Goal: Task Accomplishment & Management: Manage account settings

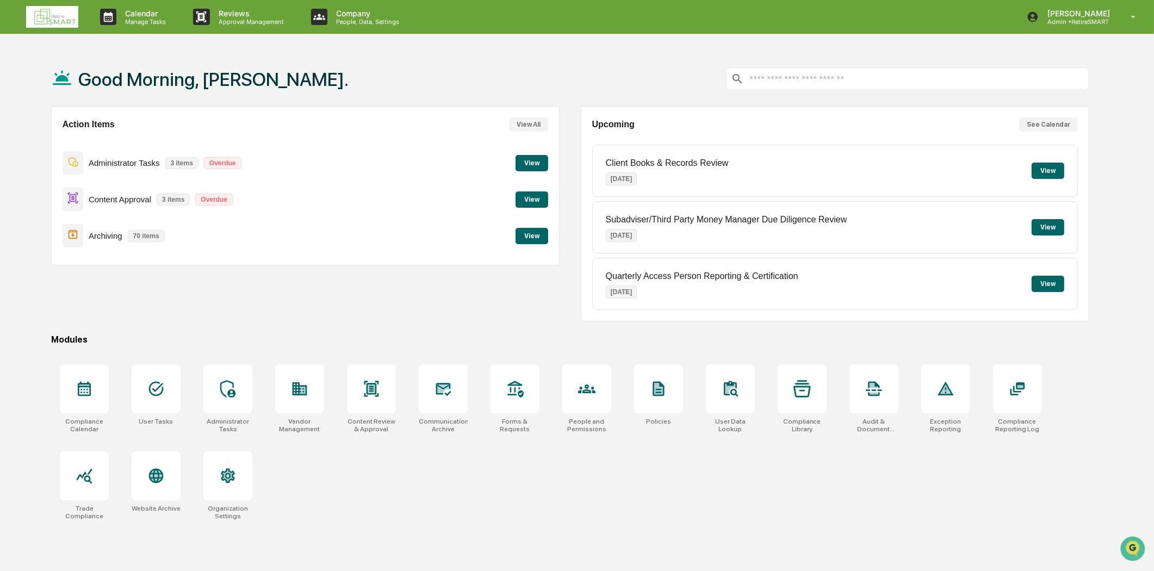
click at [528, 239] on button "View" at bounding box center [532, 236] width 33 height 16
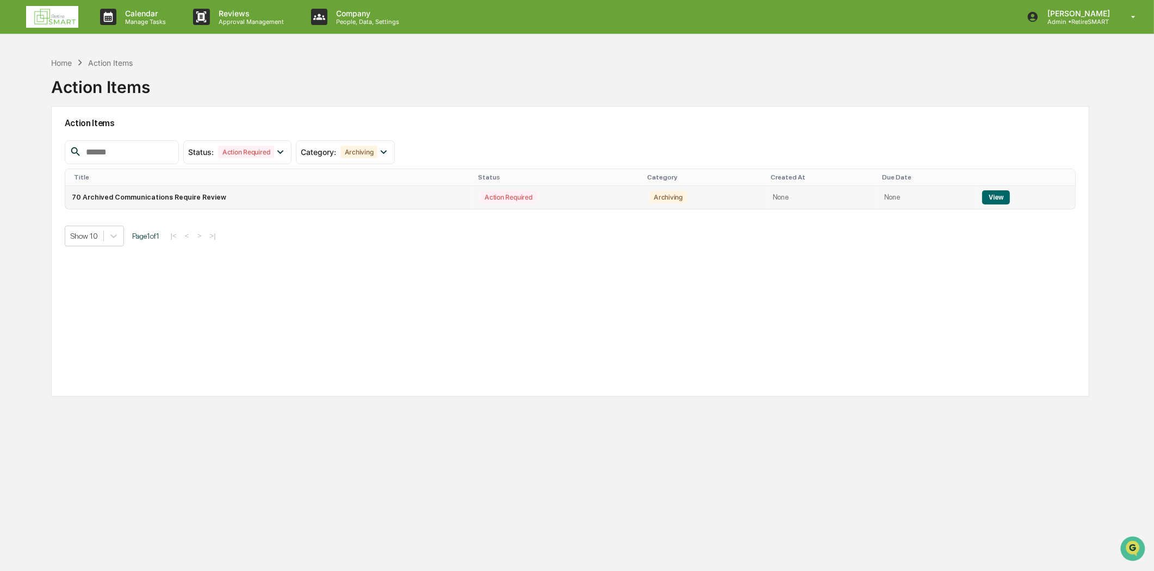
click at [987, 199] on button "View" at bounding box center [997, 197] width 28 height 14
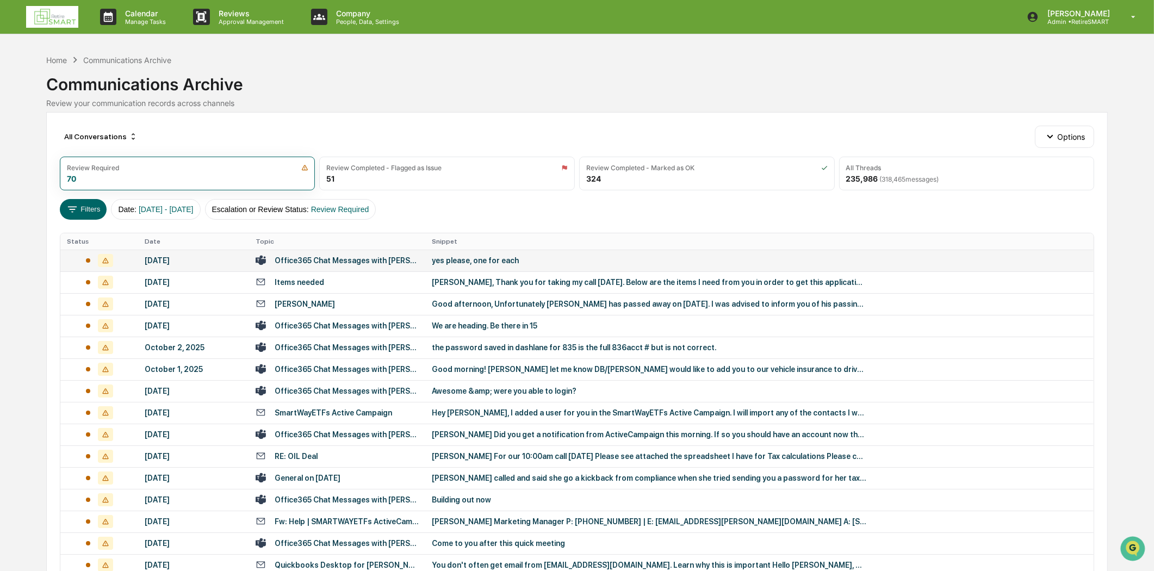
click at [330, 265] on td "Office365 Chat Messages with [PERSON_NAME], [PERSON_NAME] on [DATE]" at bounding box center [337, 261] width 176 height 22
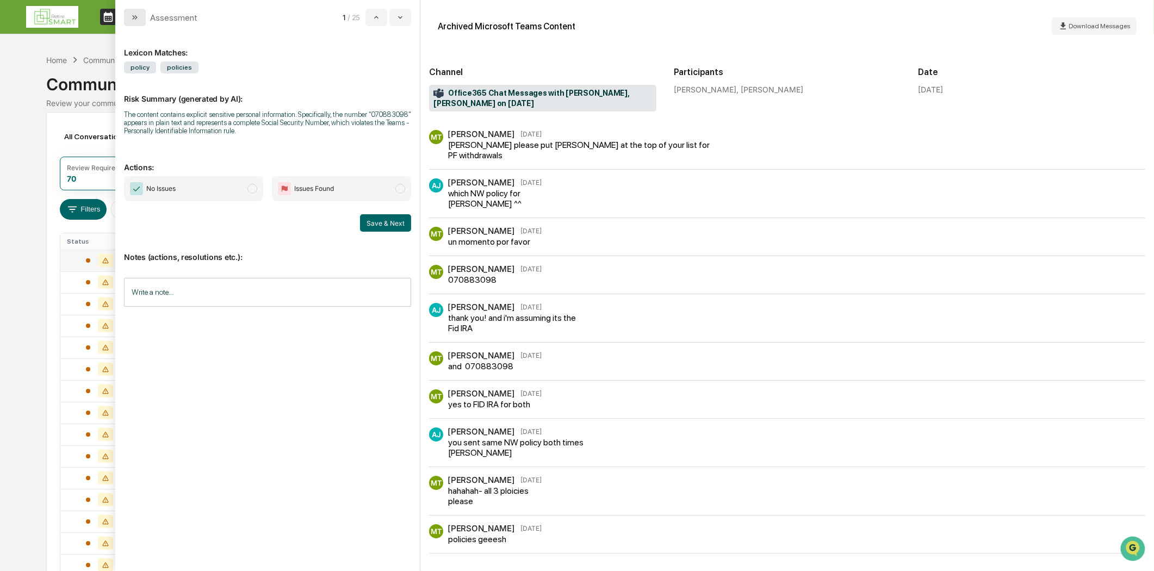
click at [139, 9] on button "modal" at bounding box center [135, 17] width 22 height 17
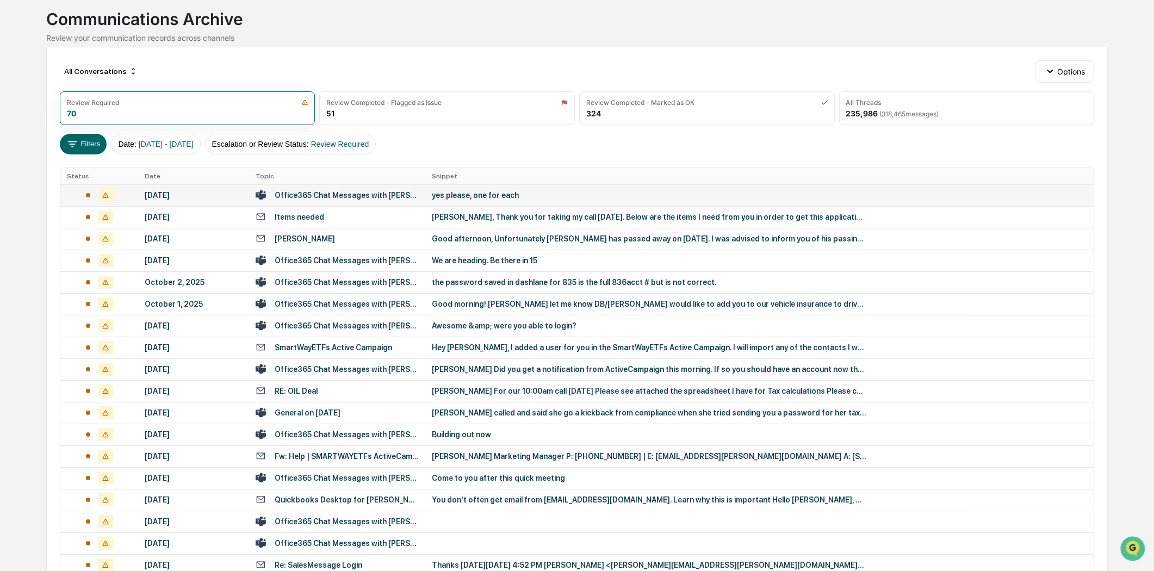
scroll to position [284, 0]
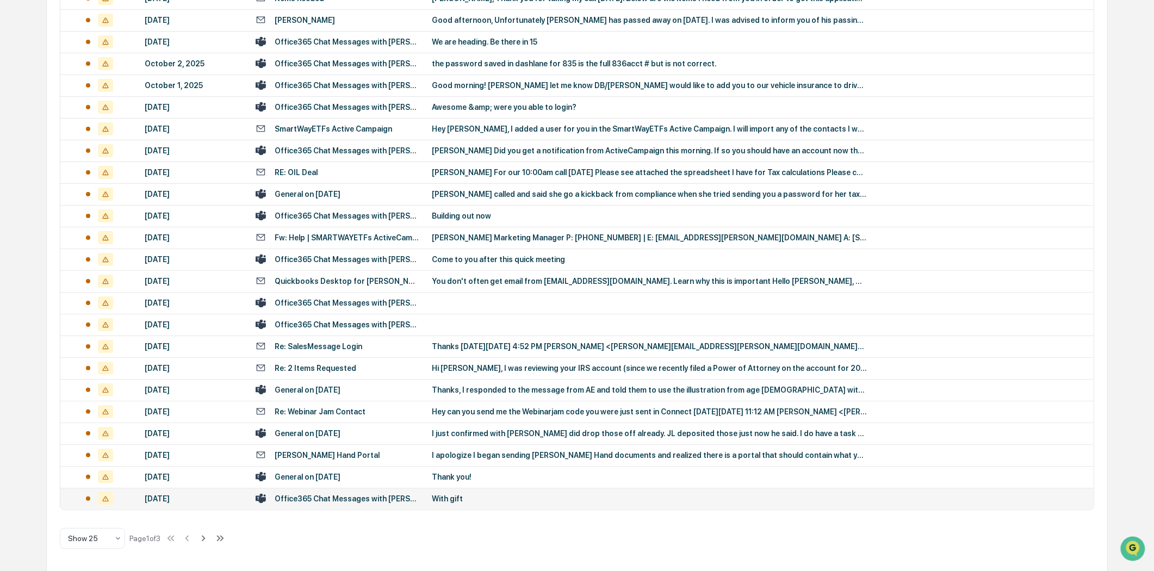
click at [353, 501] on div "Office365 Chat Messages with [PERSON_NAME], [PERSON_NAME] on [DATE]" at bounding box center [347, 499] width 144 height 9
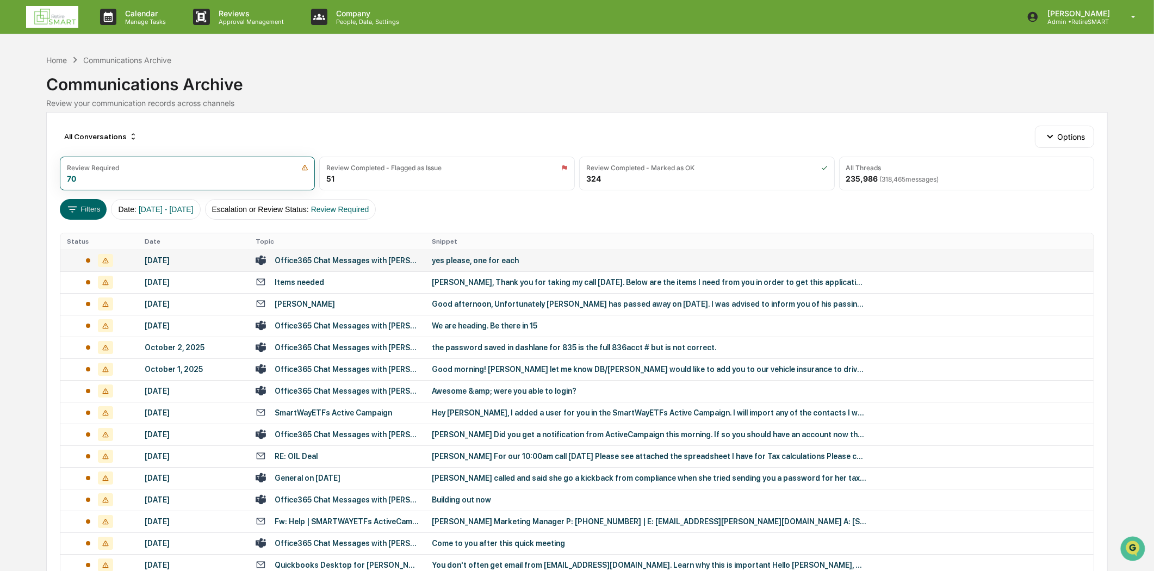
click at [55, 14] on img at bounding box center [52, 17] width 52 height 22
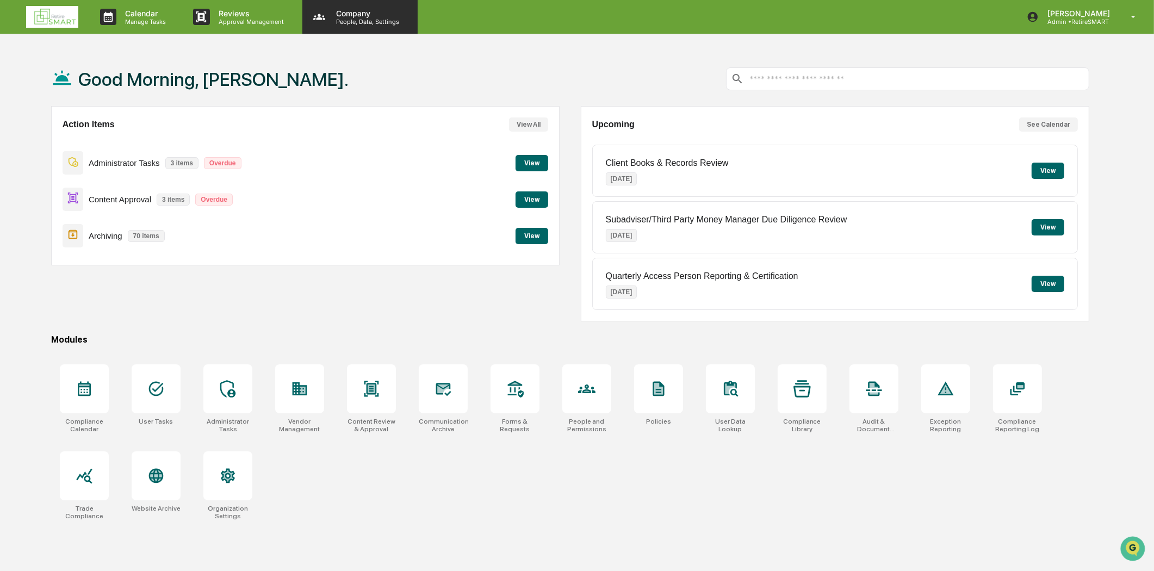
click at [351, 22] on p "People, Data, Settings" at bounding box center [366, 22] width 77 height 8
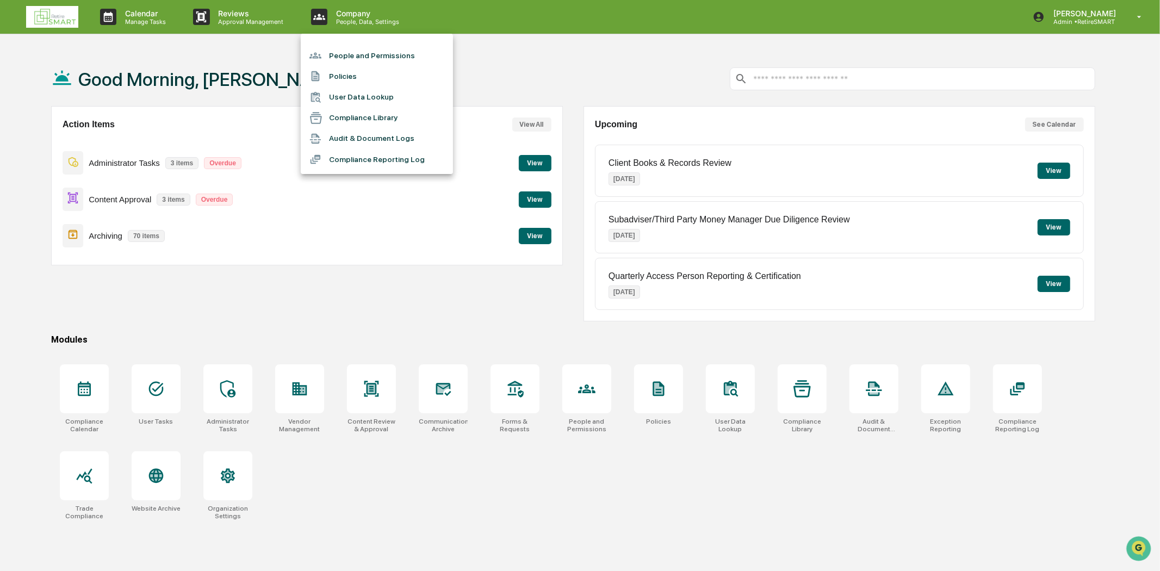
click at [370, 55] on li "People and Permissions" at bounding box center [377, 55] width 152 height 21
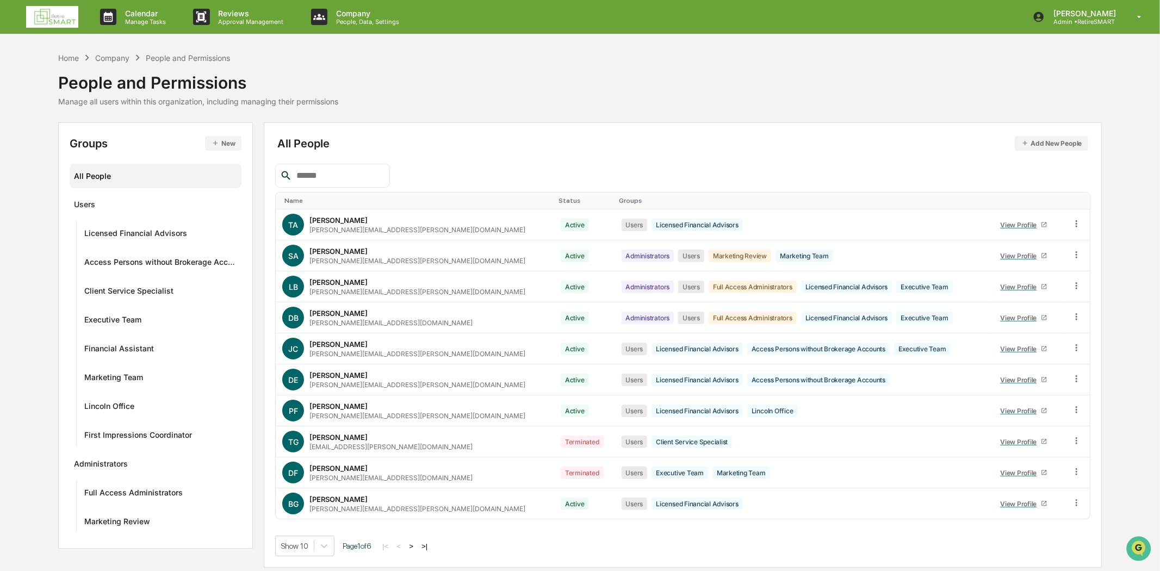
click at [1069, 142] on button "Add New People" at bounding box center [1052, 143] width 74 height 15
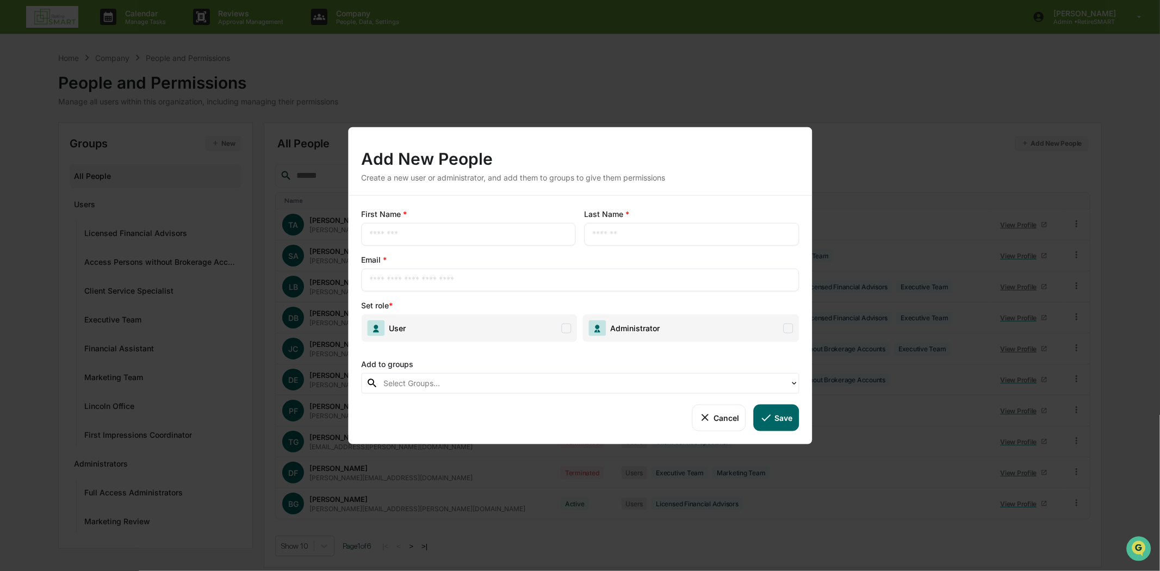
click at [423, 226] on div "​" at bounding box center [468, 234] width 215 height 23
click at [467, 231] on input "text" at bounding box center [468, 234] width 199 height 11
type input "**********"
drag, startPoint x: 467, startPoint y: 231, endPoint x: 350, endPoint y: 220, distance: 116.9
click at [350, 220] on div "**********" at bounding box center [580, 320] width 464 height 249
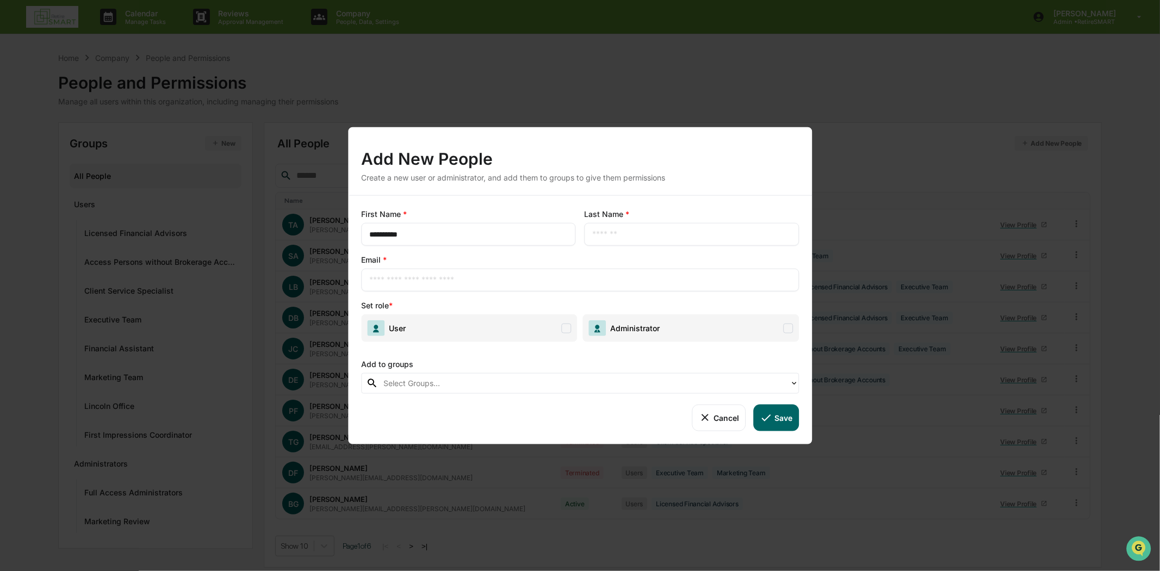
type input "**********"
type input "*******"
click at [425, 279] on input "text" at bounding box center [580, 280] width 422 height 11
paste input "**********"
type input "**********"
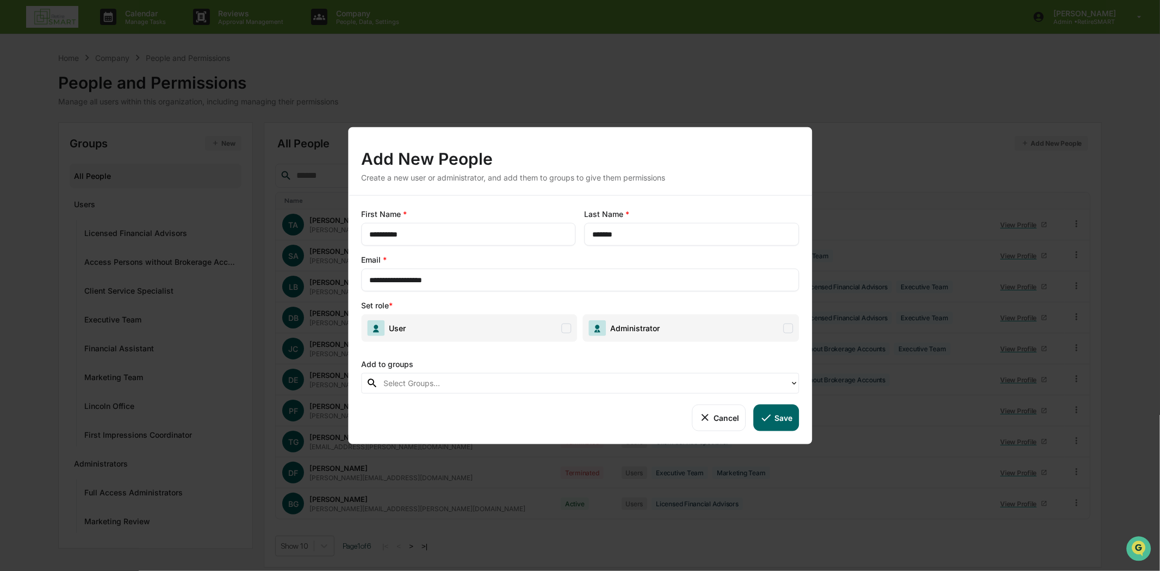
click at [564, 329] on span at bounding box center [567, 328] width 10 height 10
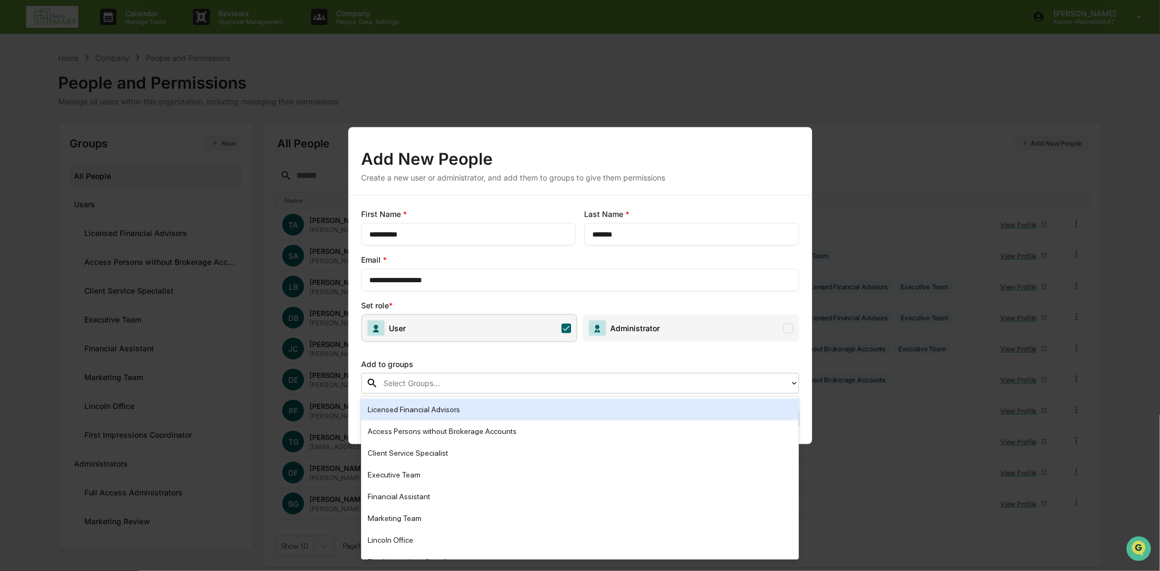
click at [793, 382] on icon at bounding box center [794, 383] width 9 height 9
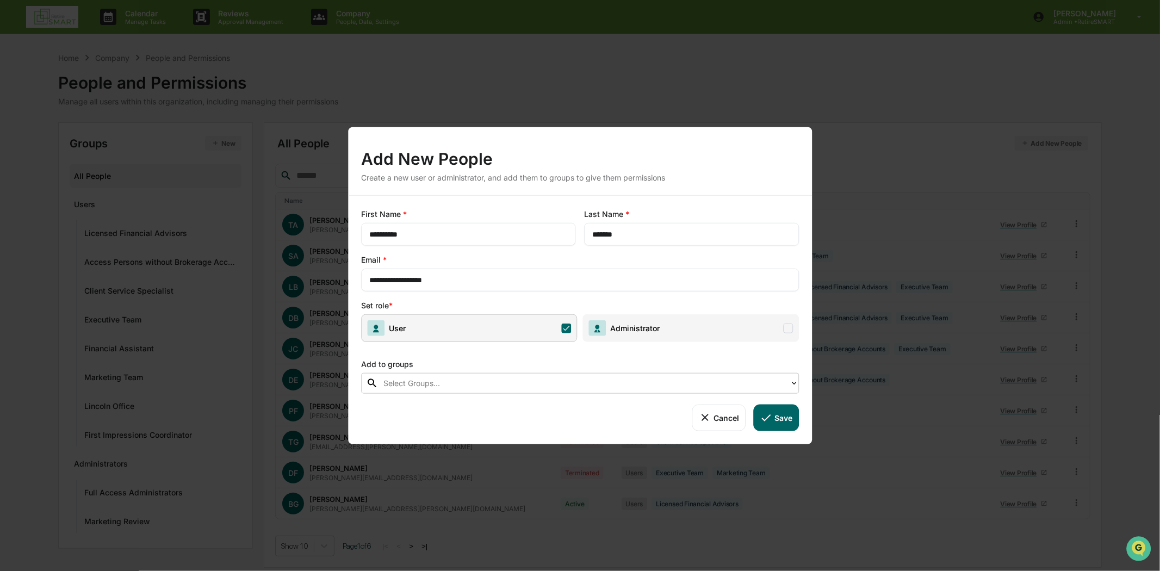
click at [795, 384] on icon at bounding box center [794, 383] width 9 height 9
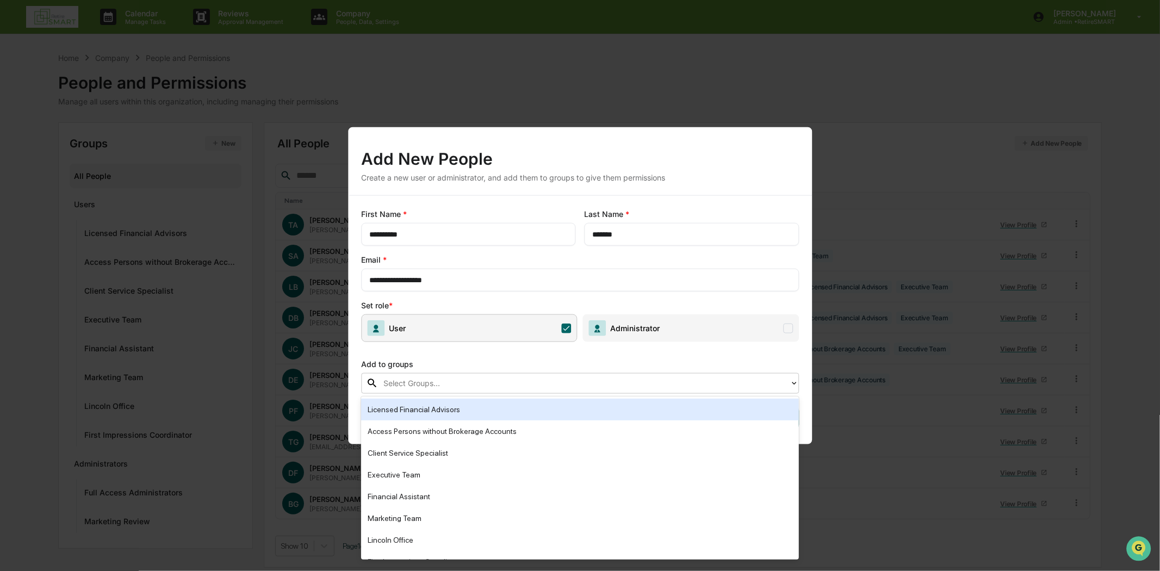
click at [795, 385] on icon at bounding box center [794, 383] width 4 height 3
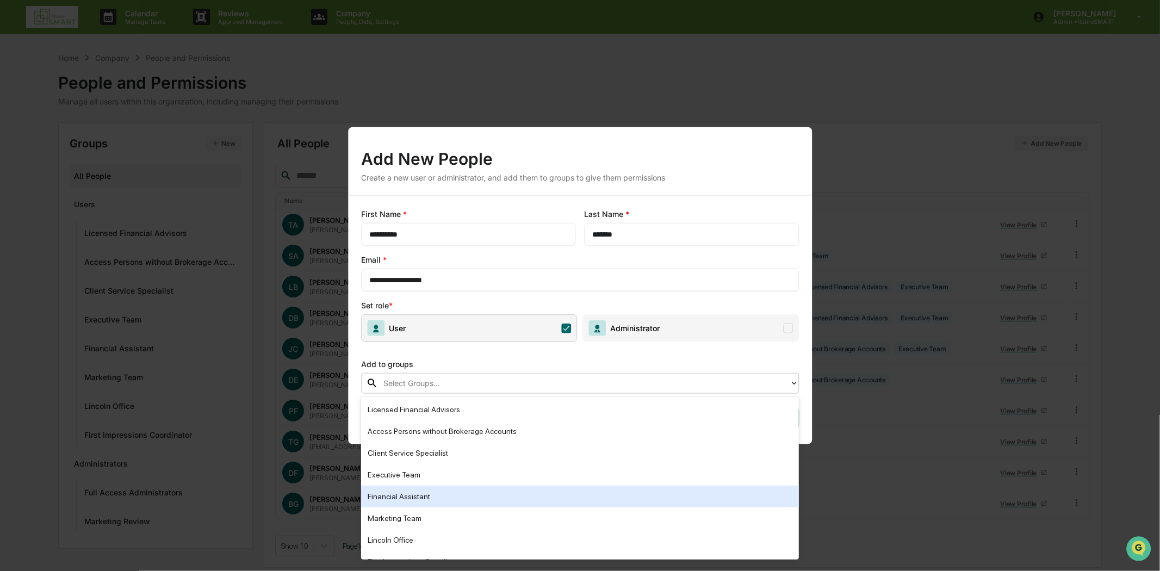
scroll to position [15, 0]
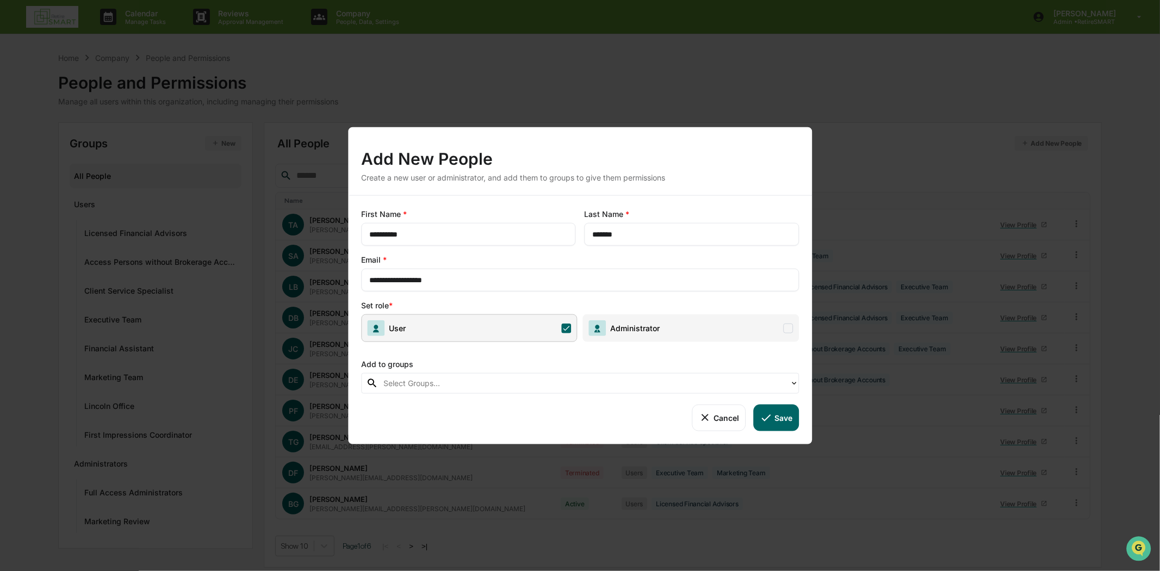
click at [691, 359] on div "Add to groups" at bounding box center [580, 362] width 438 height 22
click at [511, 384] on div at bounding box center [584, 383] width 401 height 13
click at [491, 362] on div "Add to groups" at bounding box center [580, 362] width 438 height 22
click at [770, 417] on icon at bounding box center [767, 418] width 12 height 12
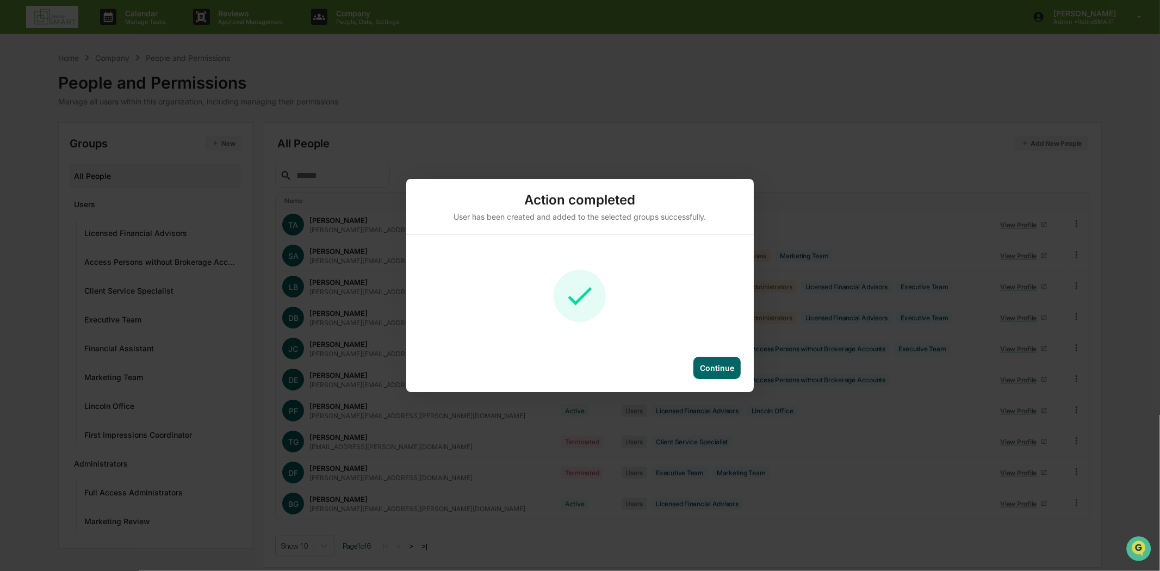
click at [707, 368] on div "Continue" at bounding box center [717, 367] width 34 height 9
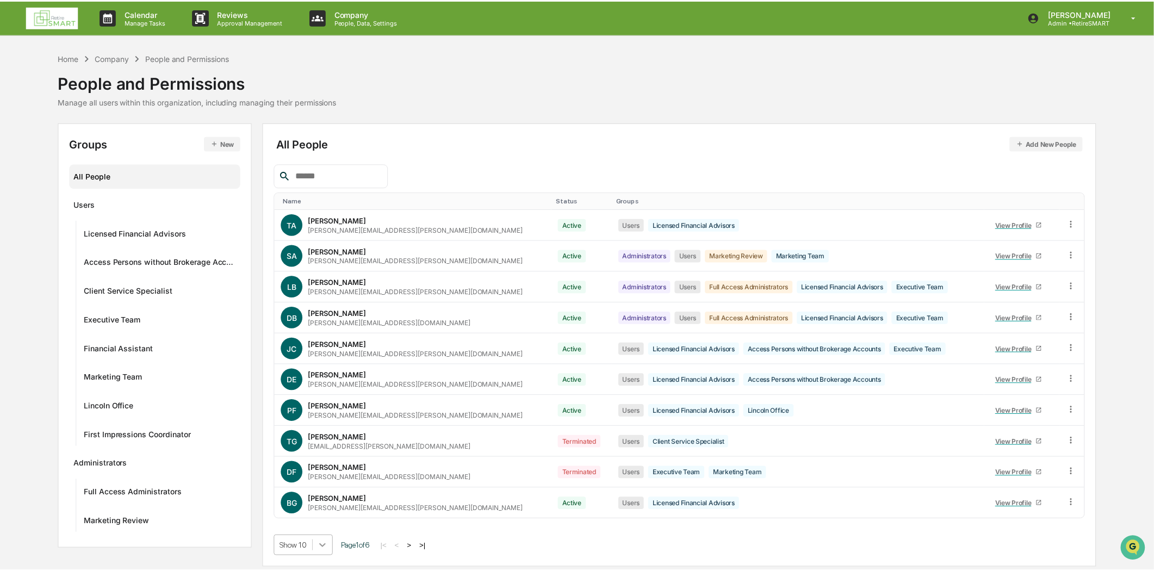
scroll to position [83, 0]
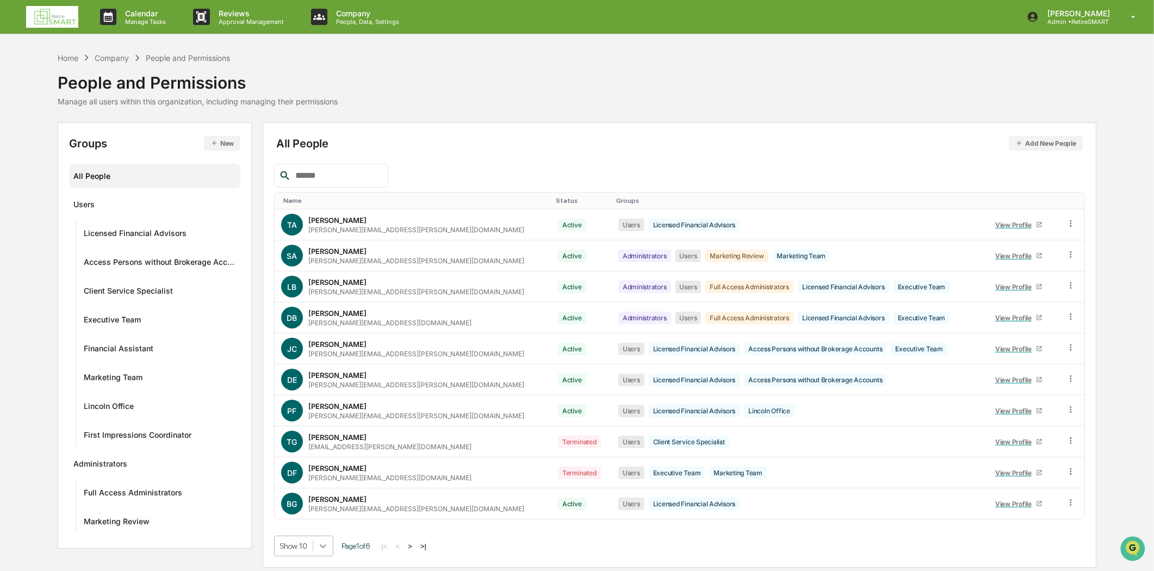
click at [322, 549] on body "Calendar Manage Tasks Reviews Approval Management Company People, Data, Setting…" at bounding box center [577, 285] width 1154 height 571
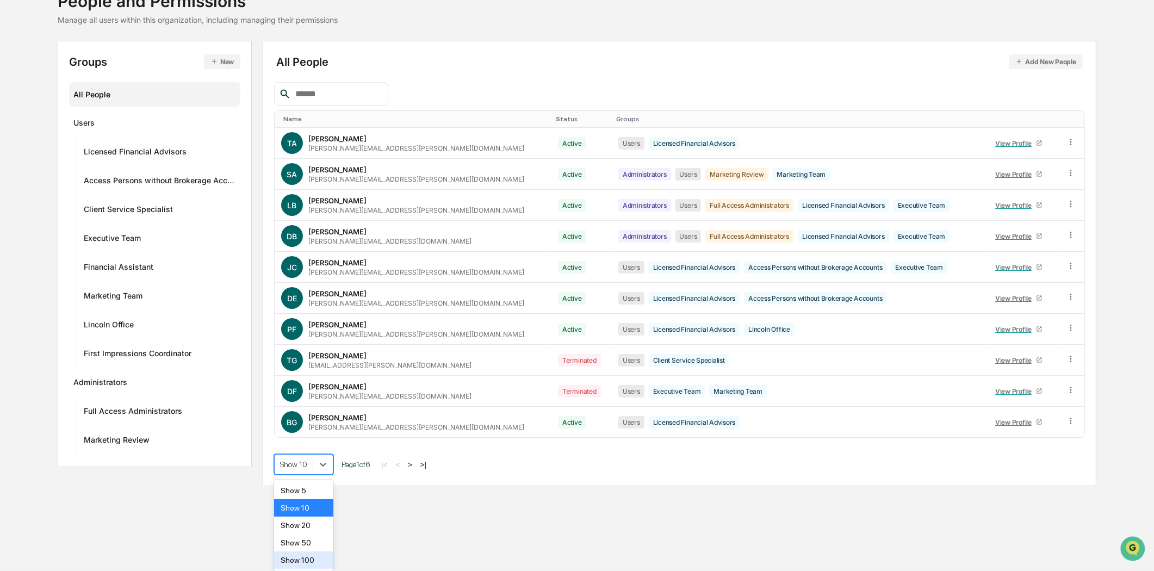
click at [307, 564] on div "Show 100" at bounding box center [303, 560] width 59 height 17
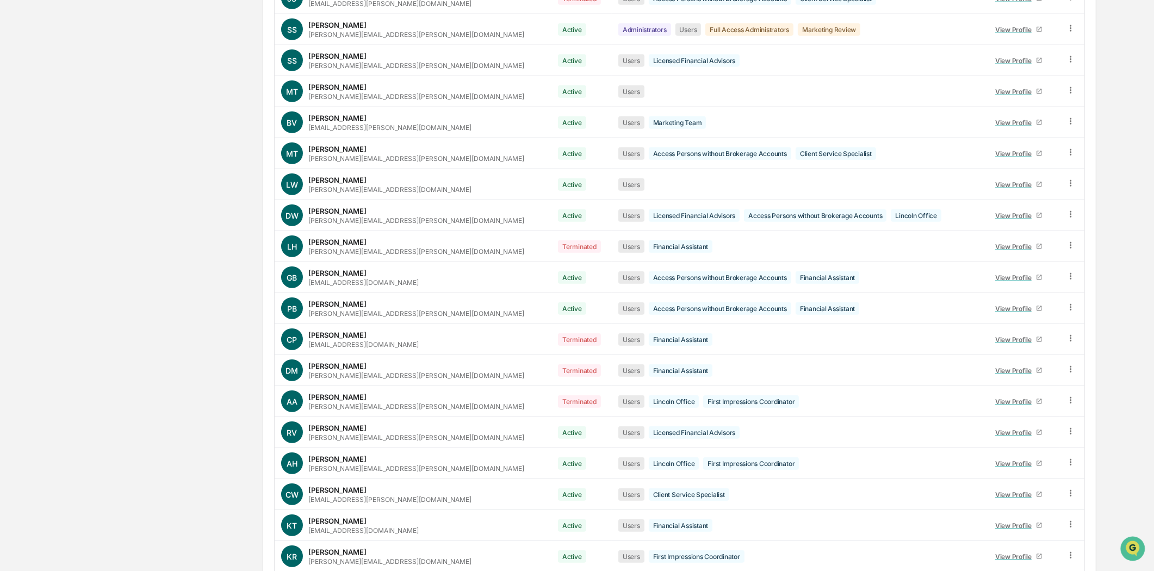
scroll to position [1333, 0]
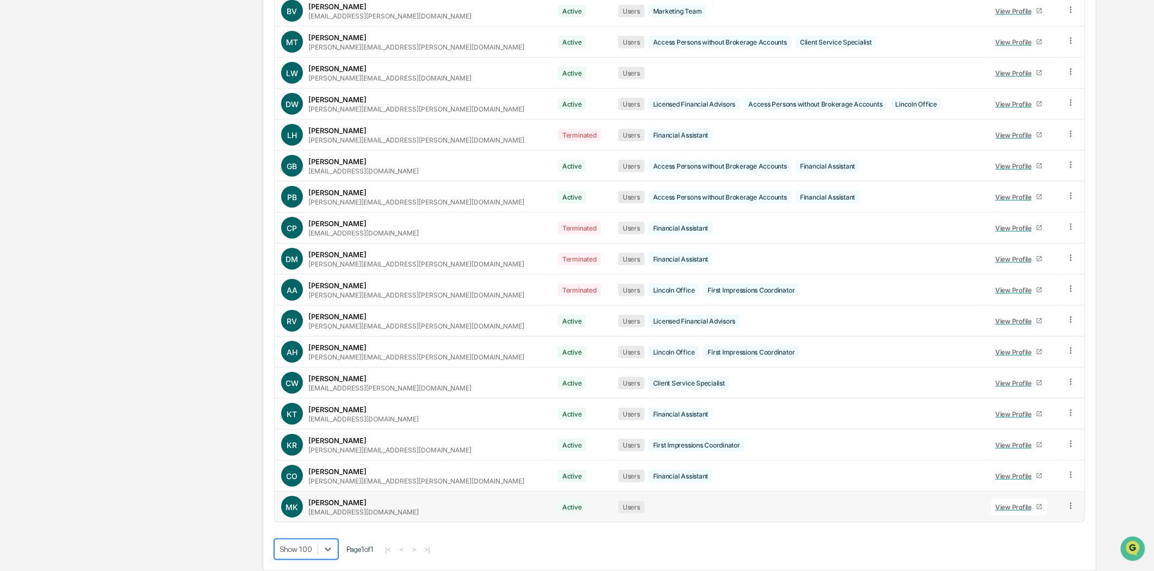
click at [1007, 504] on div "View Profile" at bounding box center [1016, 507] width 41 height 8
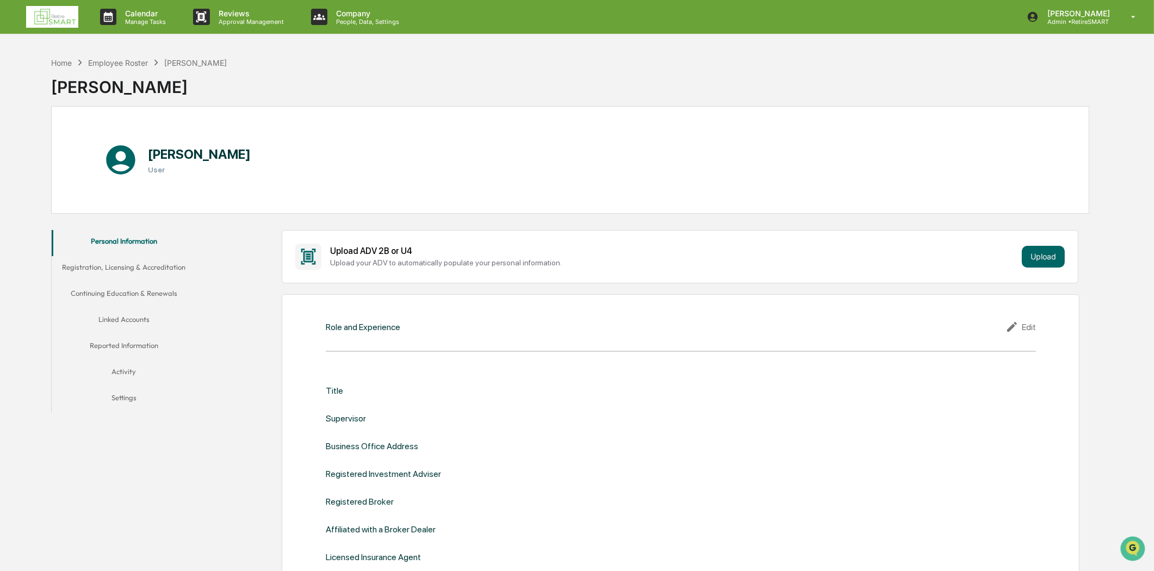
click at [1031, 328] on div "Edit" at bounding box center [1021, 326] width 30 height 13
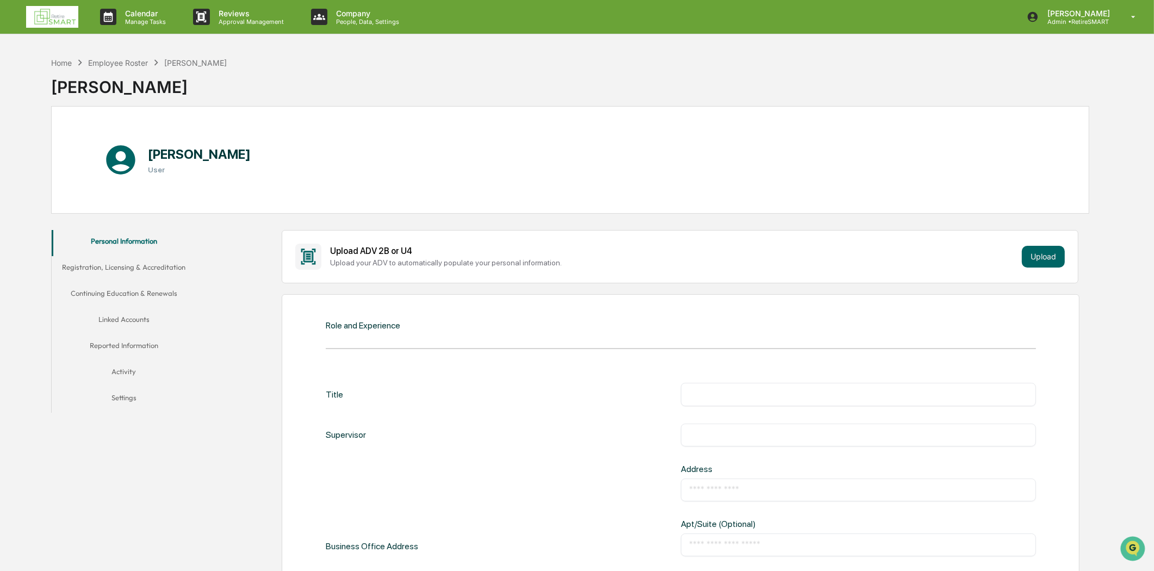
click at [743, 396] on input "text" at bounding box center [858, 394] width 339 height 11
type input "**********"
type input "*"
type input "**********"
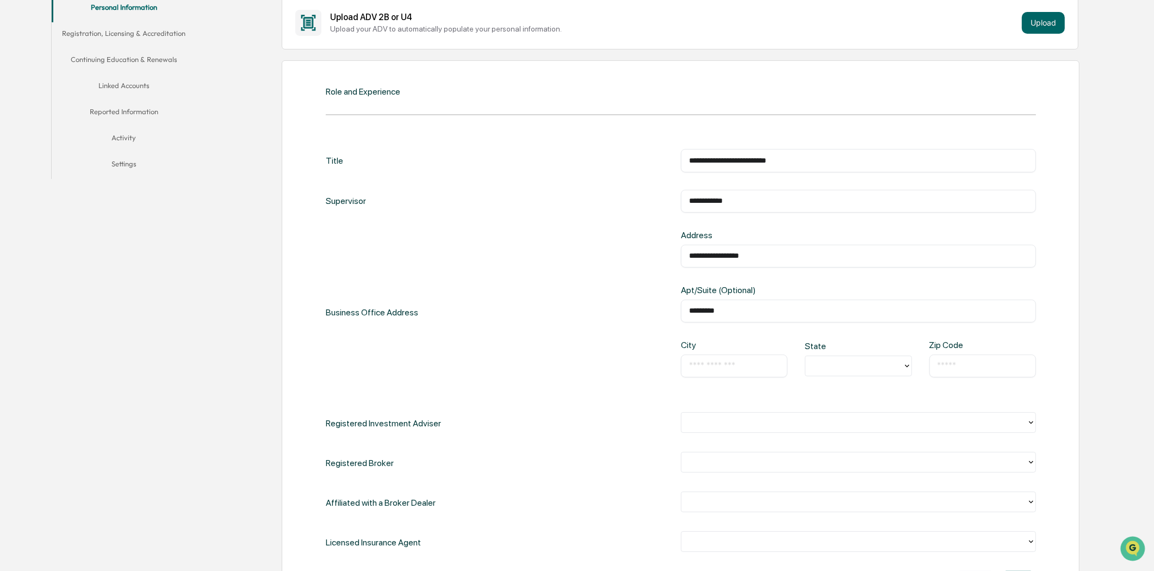
scroll to position [242, 0]
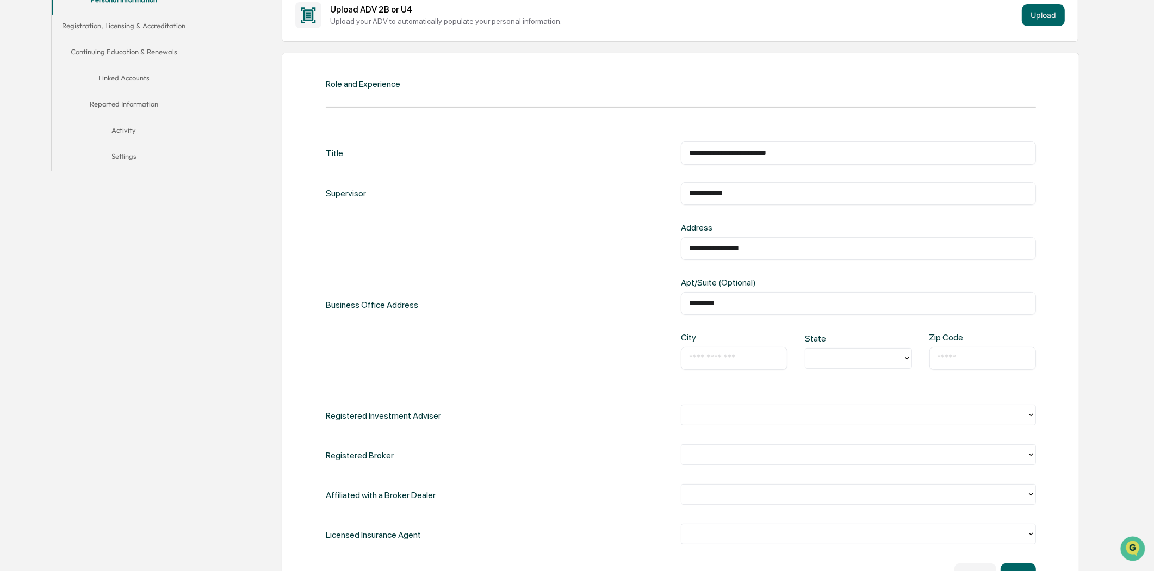
type input "*********"
click at [719, 352] on div "​" at bounding box center [734, 358] width 107 height 23
type input "*****"
type input "**"
click at [818, 405] on div "NE" at bounding box center [858, 406] width 107 height 22
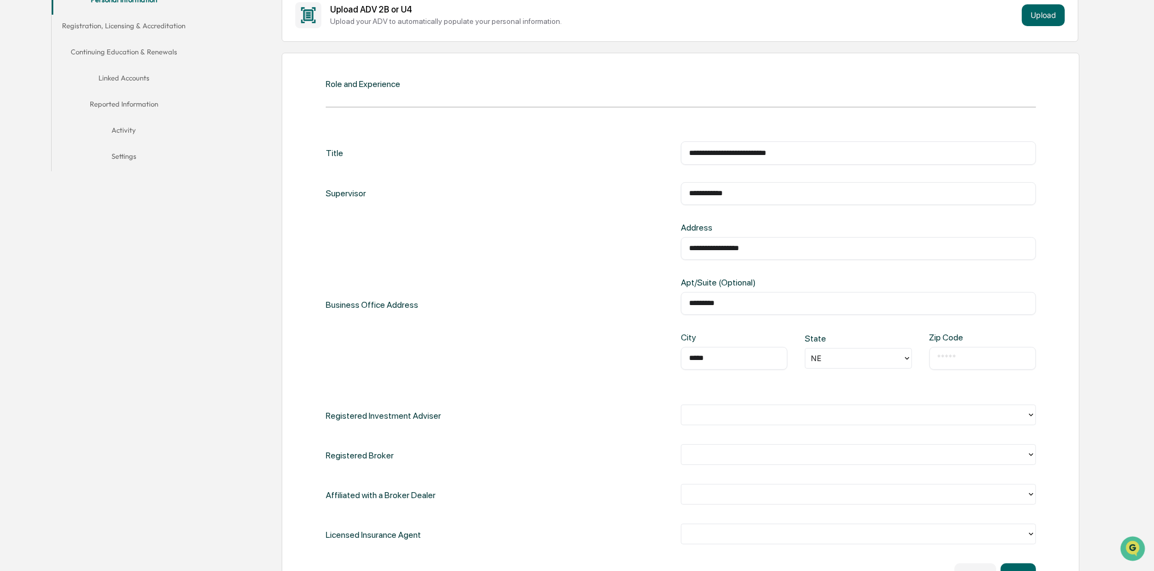
click at [966, 357] on input "text" at bounding box center [983, 358] width 90 height 11
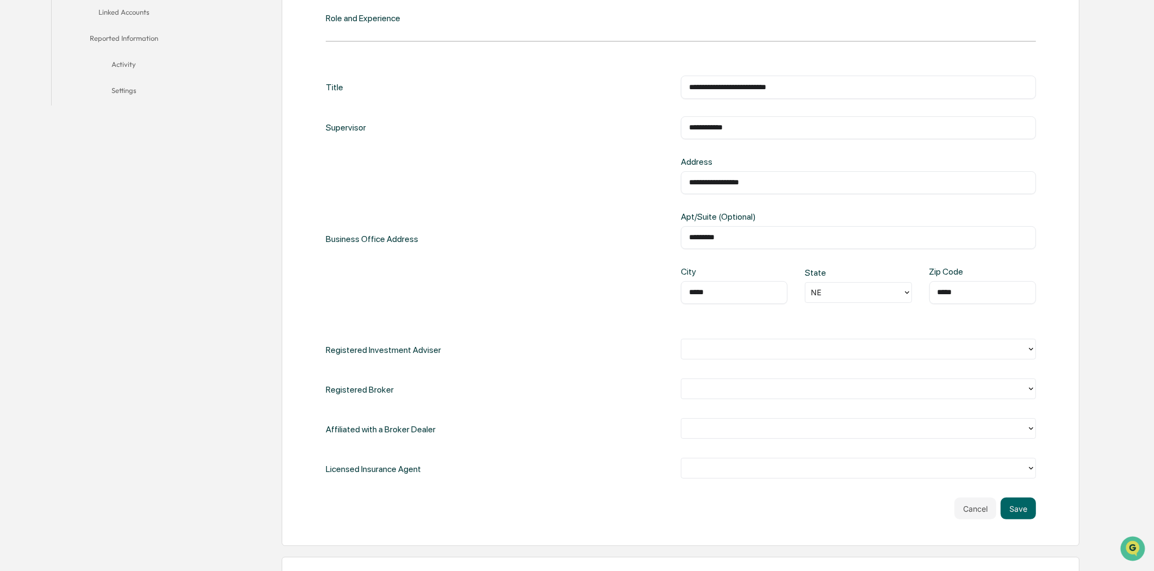
scroll to position [362, 0]
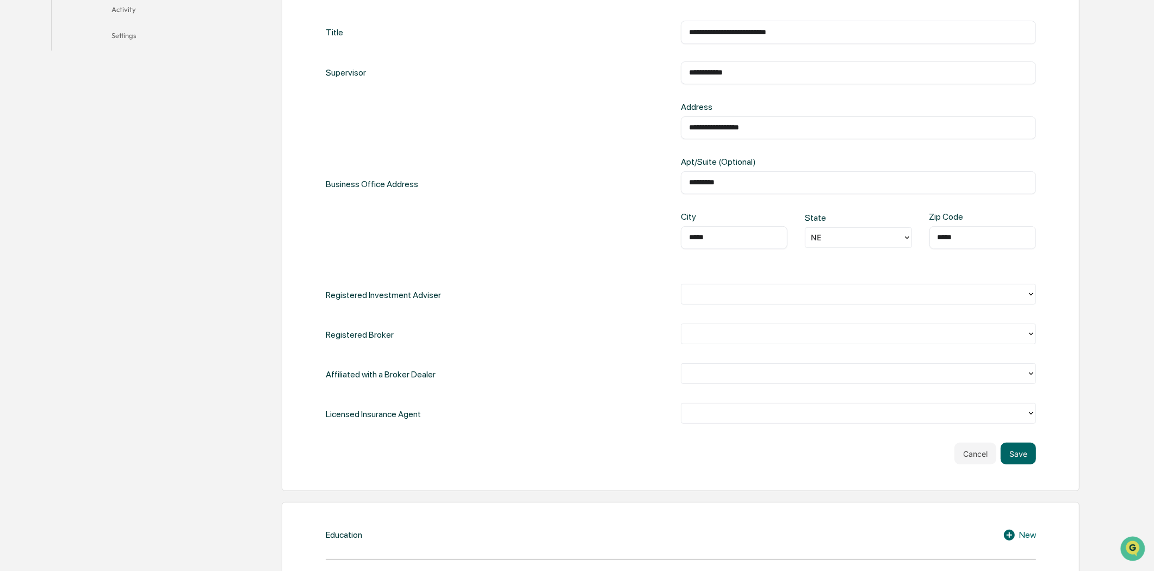
type input "*****"
click at [1026, 295] on div at bounding box center [854, 294] width 345 height 17
click at [696, 349] on div "No" at bounding box center [858, 342] width 355 height 22
click at [917, 327] on div at bounding box center [854, 334] width 345 height 17
click at [709, 390] on div "No" at bounding box center [858, 381] width 355 height 22
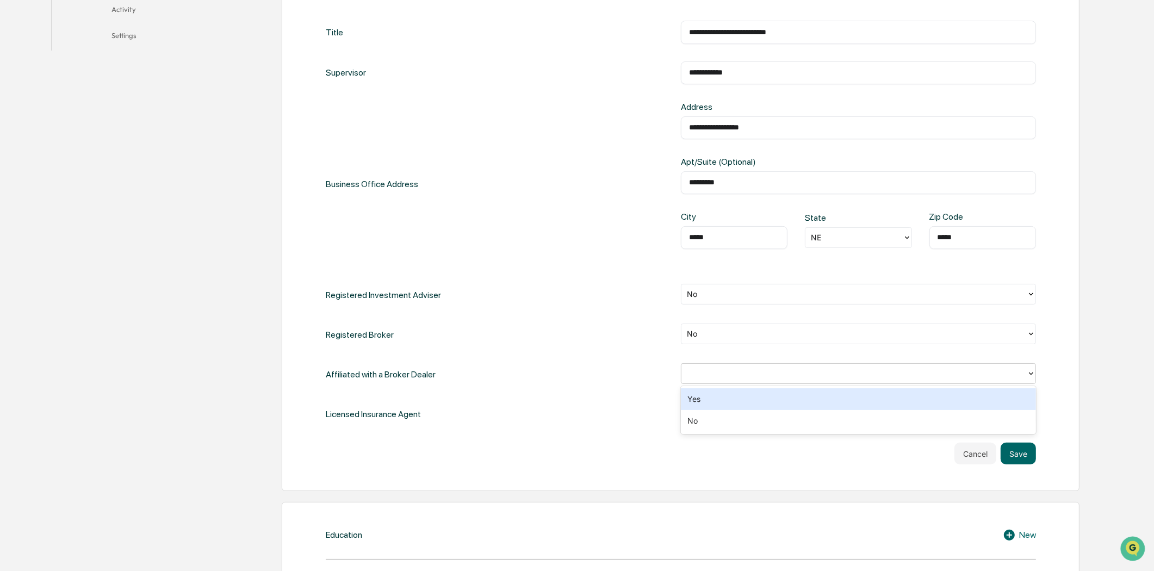
drag, startPoint x: 972, startPoint y: 372, endPoint x: 930, endPoint y: 384, distance: 43.6
click at [971, 373] on div at bounding box center [854, 374] width 335 height 13
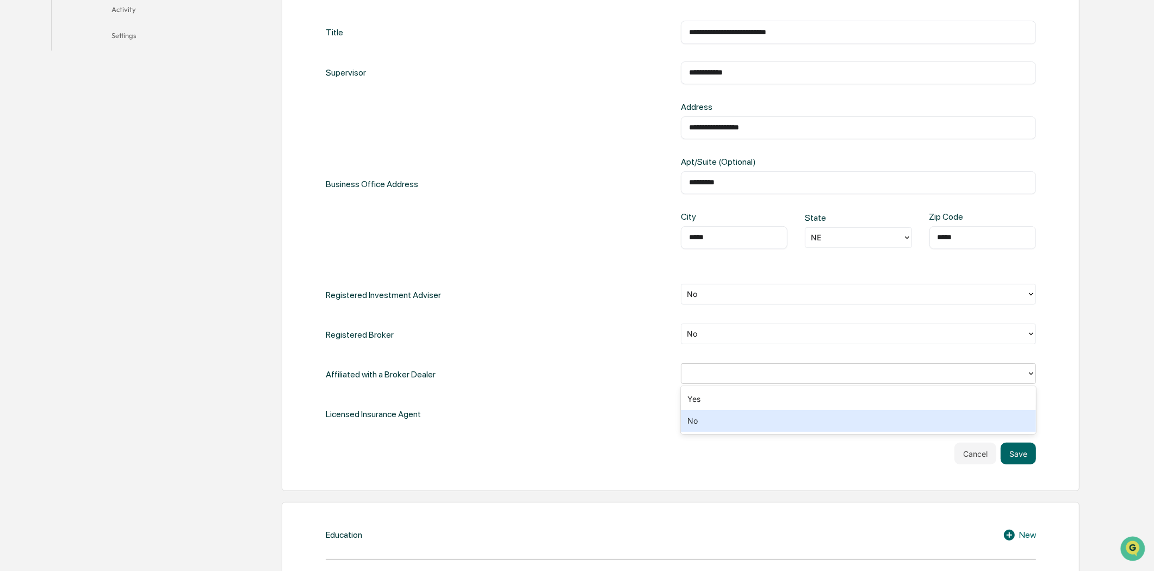
drag, startPoint x: 709, startPoint y: 425, endPoint x: 857, endPoint y: 436, distance: 148.3
click at [710, 425] on div "No" at bounding box center [858, 421] width 355 height 22
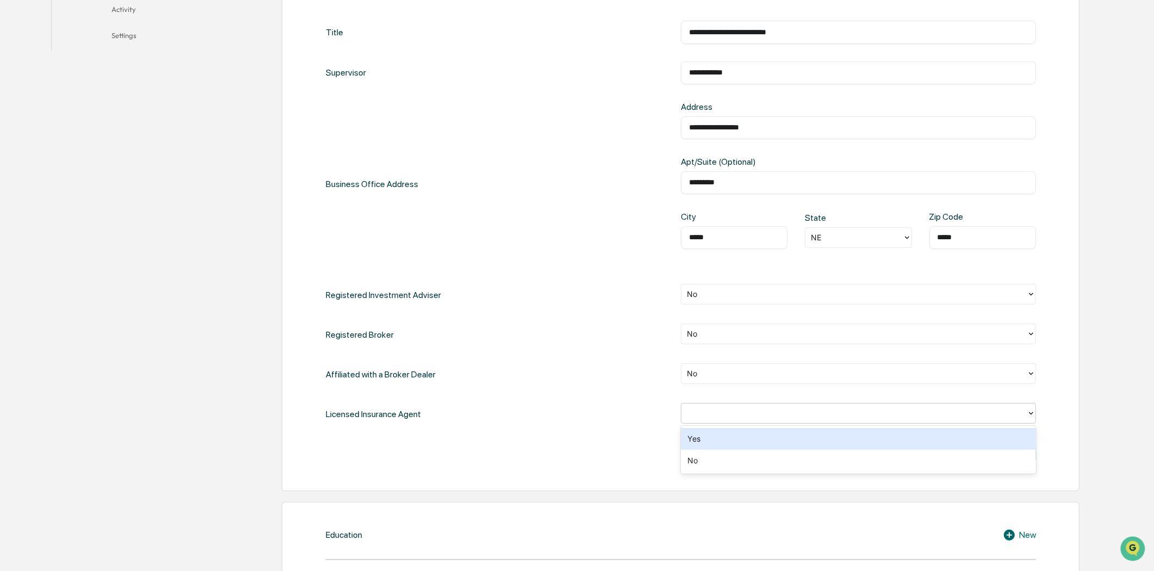
click at [993, 413] on div at bounding box center [854, 413] width 335 height 13
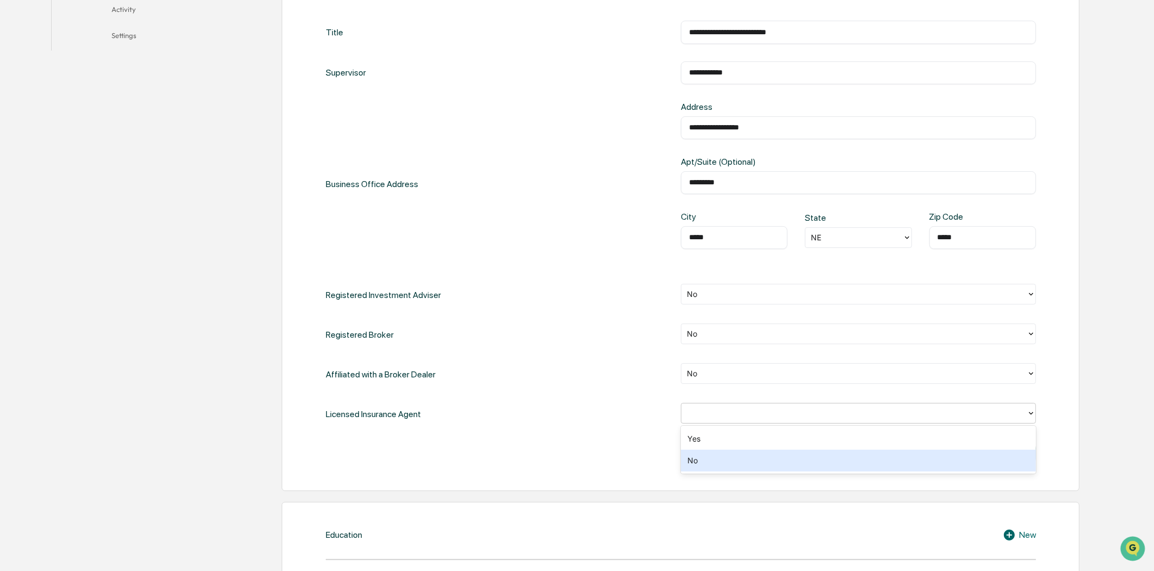
click at [736, 465] on div "No" at bounding box center [858, 461] width 355 height 22
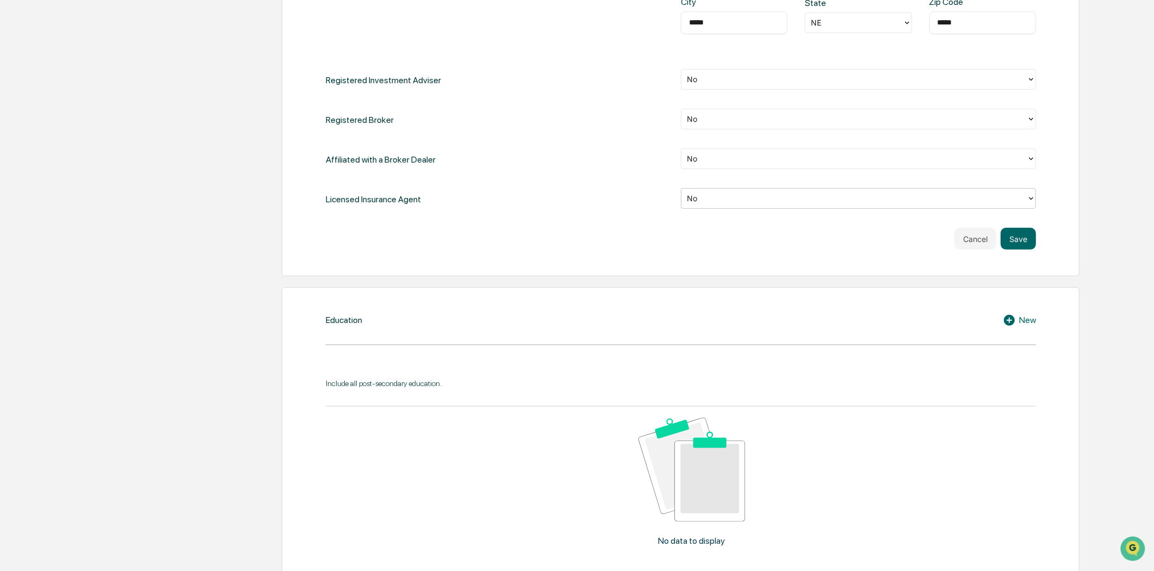
scroll to position [665, 0]
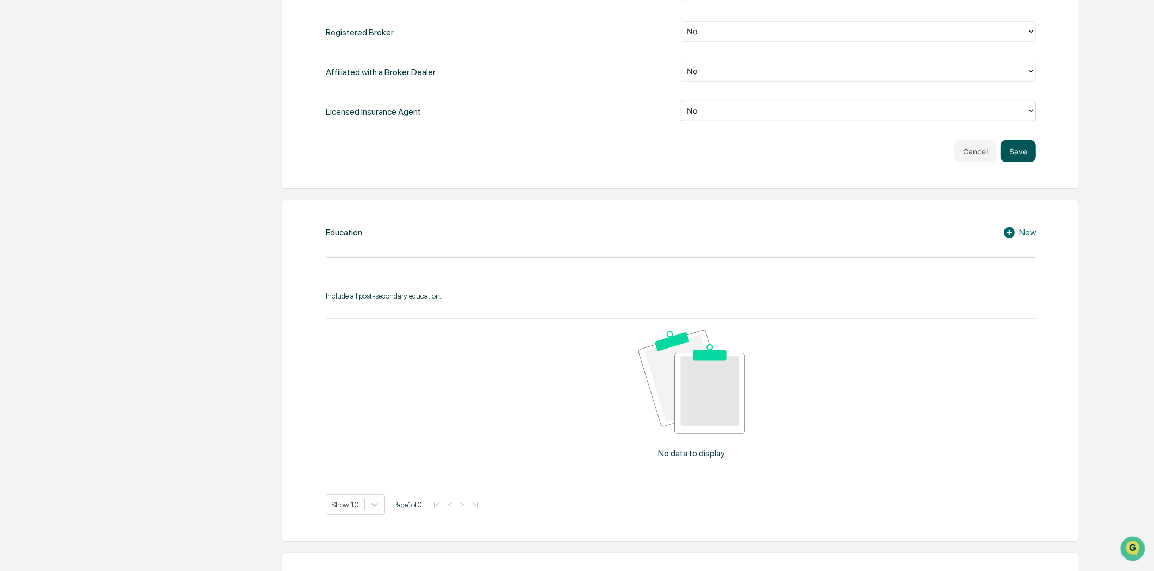
click at [1027, 153] on button "Save" at bounding box center [1018, 151] width 35 height 22
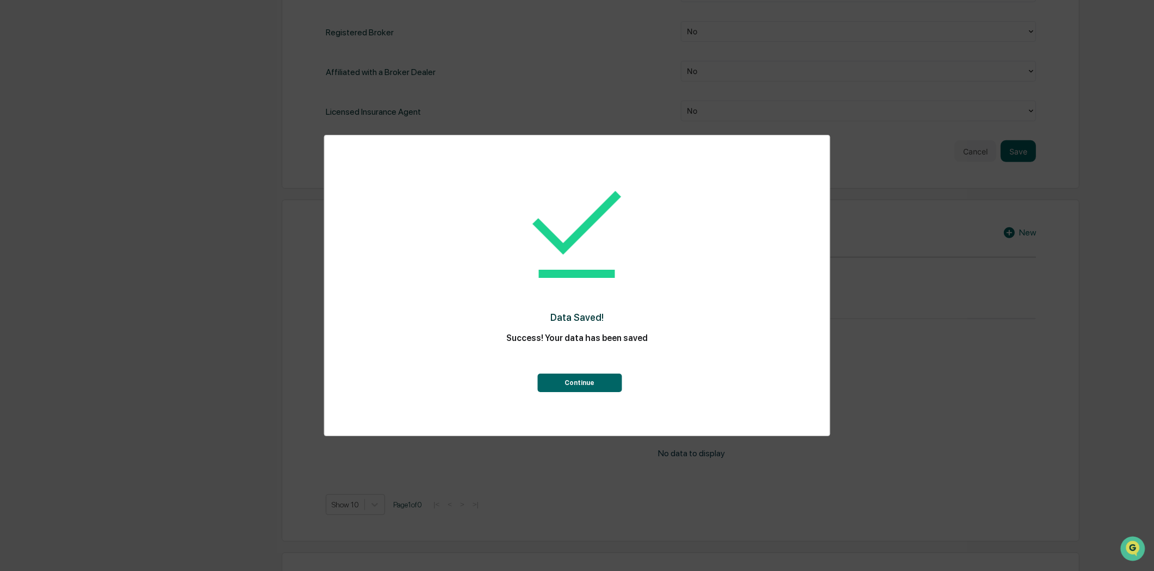
click at [601, 389] on button "Continue" at bounding box center [580, 383] width 84 height 18
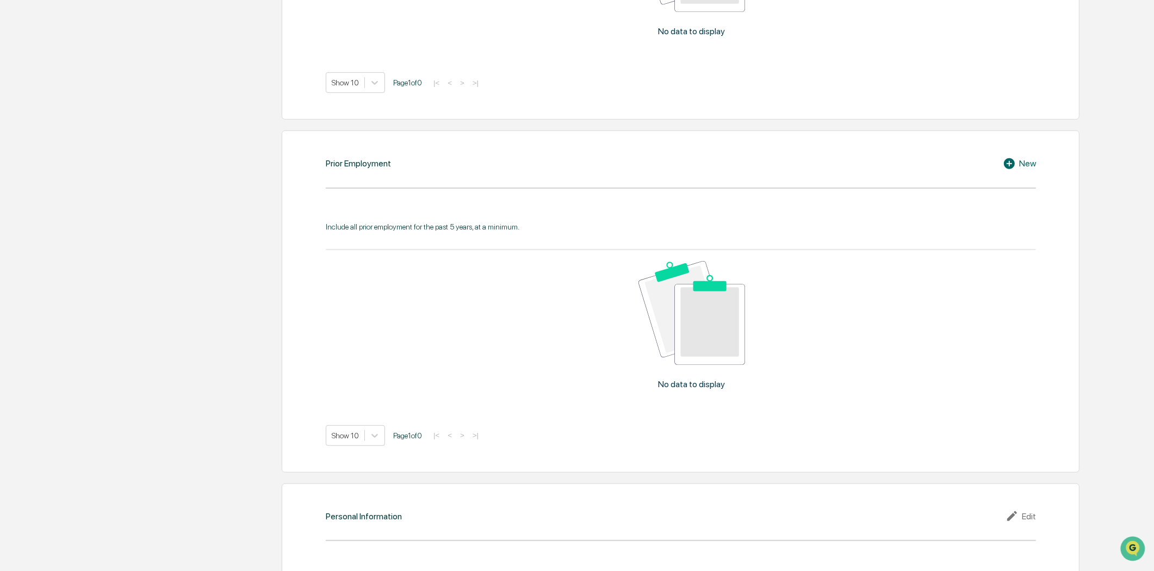
scroll to position [961, 0]
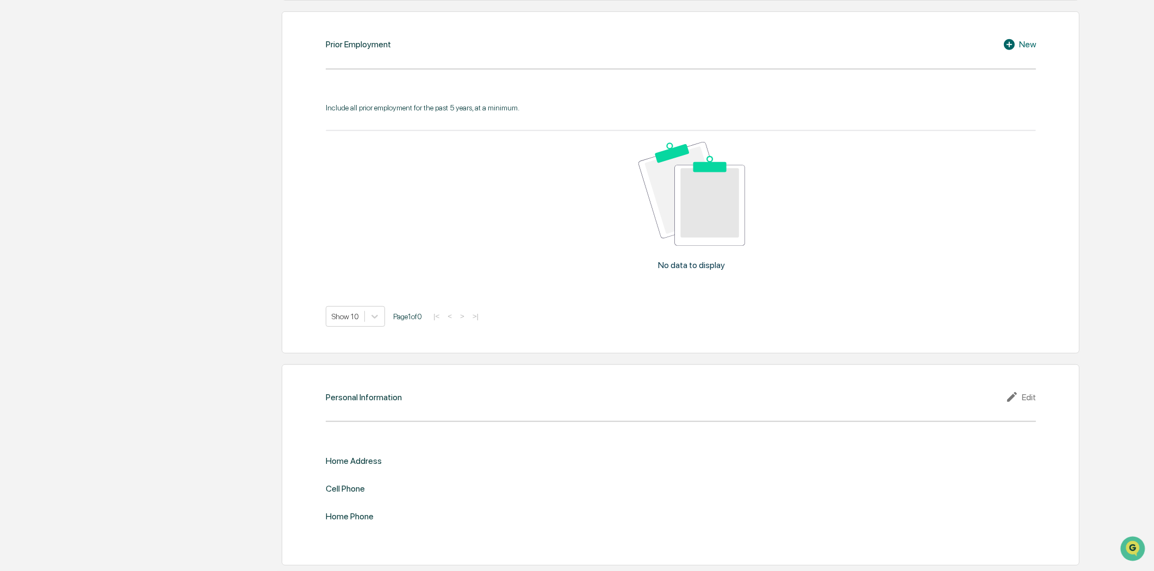
click at [1029, 394] on div "Edit" at bounding box center [1021, 397] width 30 height 13
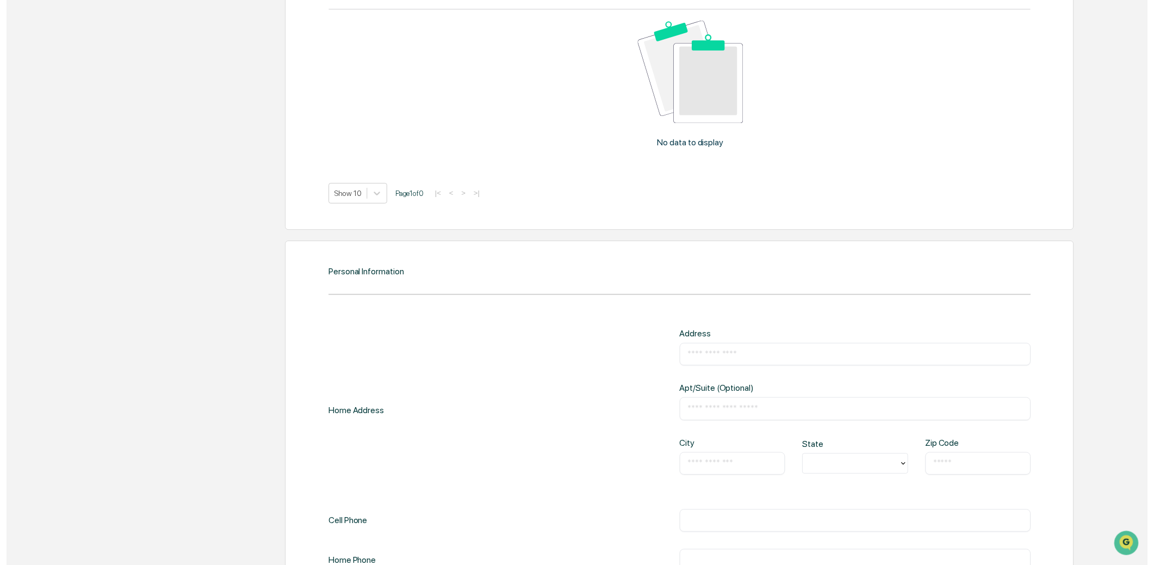
scroll to position [1160, 0]
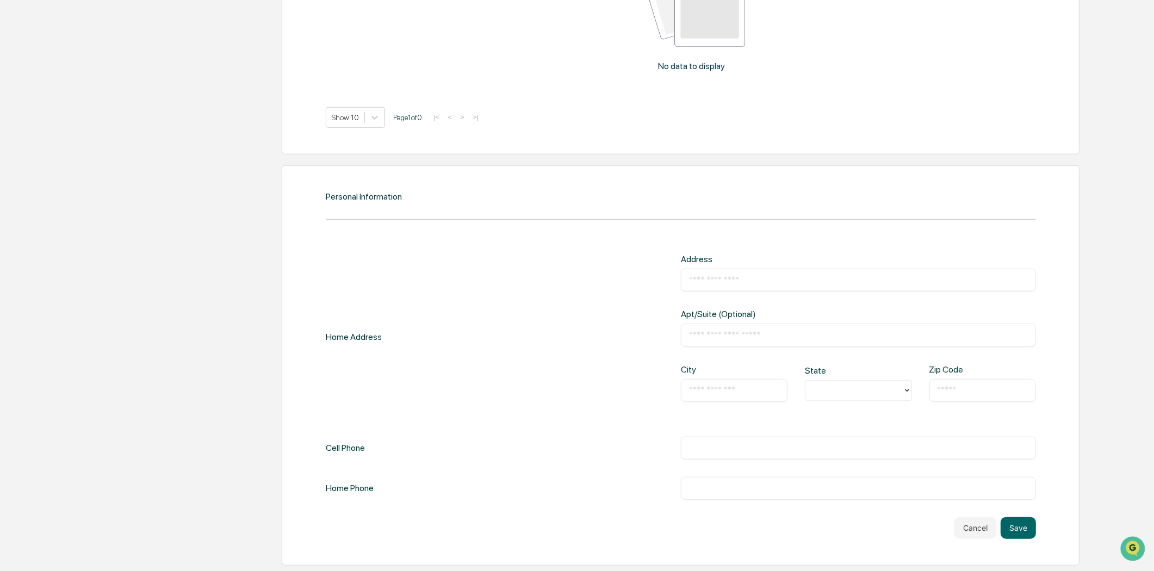
click at [700, 285] on input "text" at bounding box center [858, 280] width 339 height 11
type input "**********"
type input "********"
type input "**"
type input "*****"
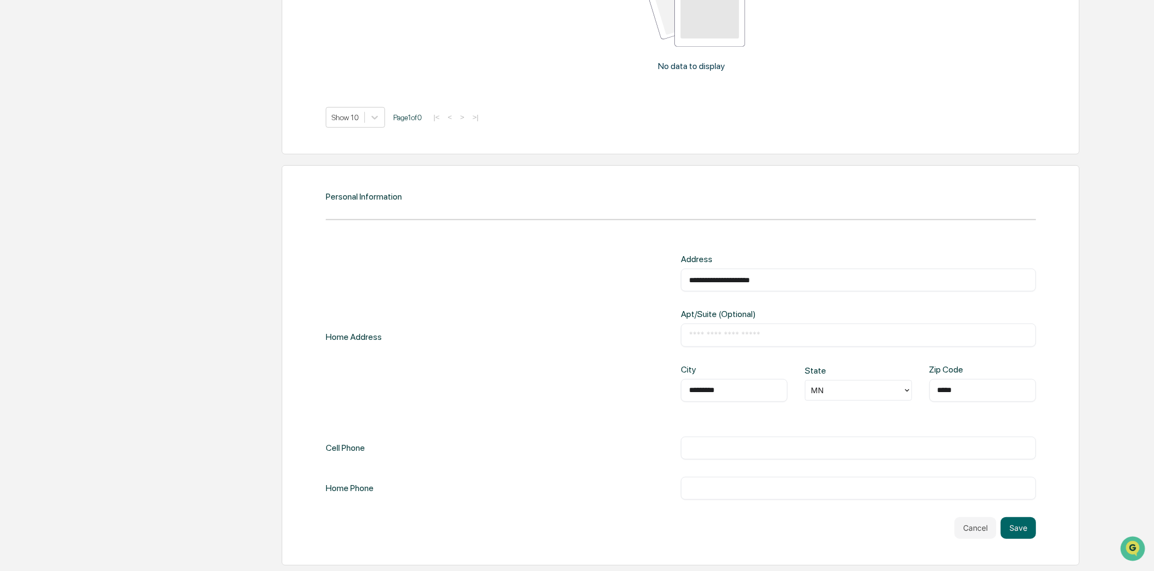
click at [693, 449] on input "text" at bounding box center [858, 448] width 339 height 11
type input "**********"
click at [1020, 530] on button "Save" at bounding box center [1018, 528] width 35 height 22
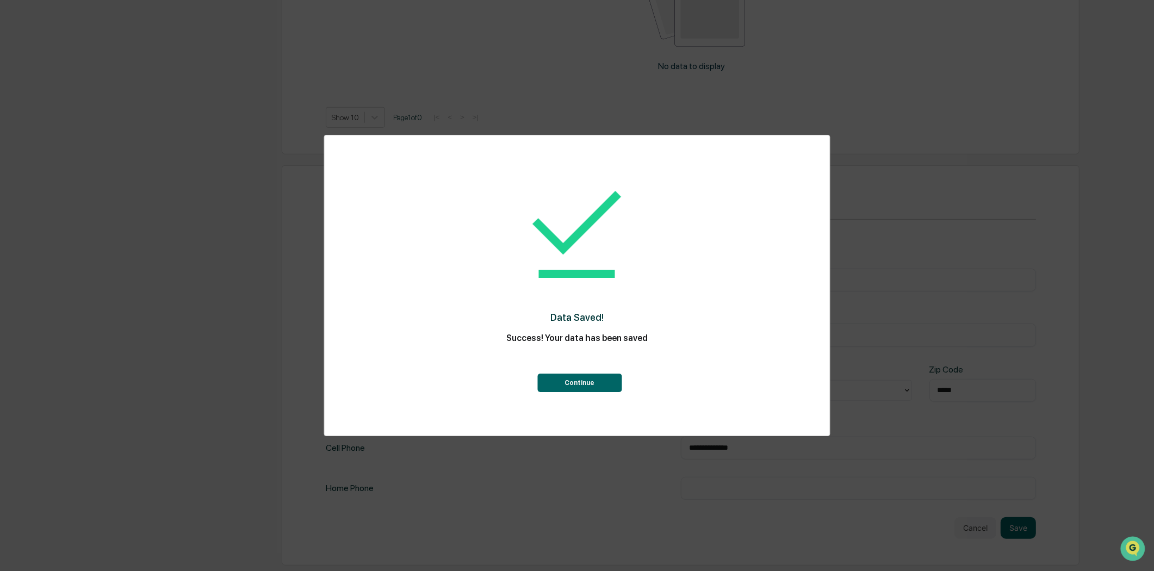
click at [616, 388] on button "Continue" at bounding box center [580, 383] width 84 height 18
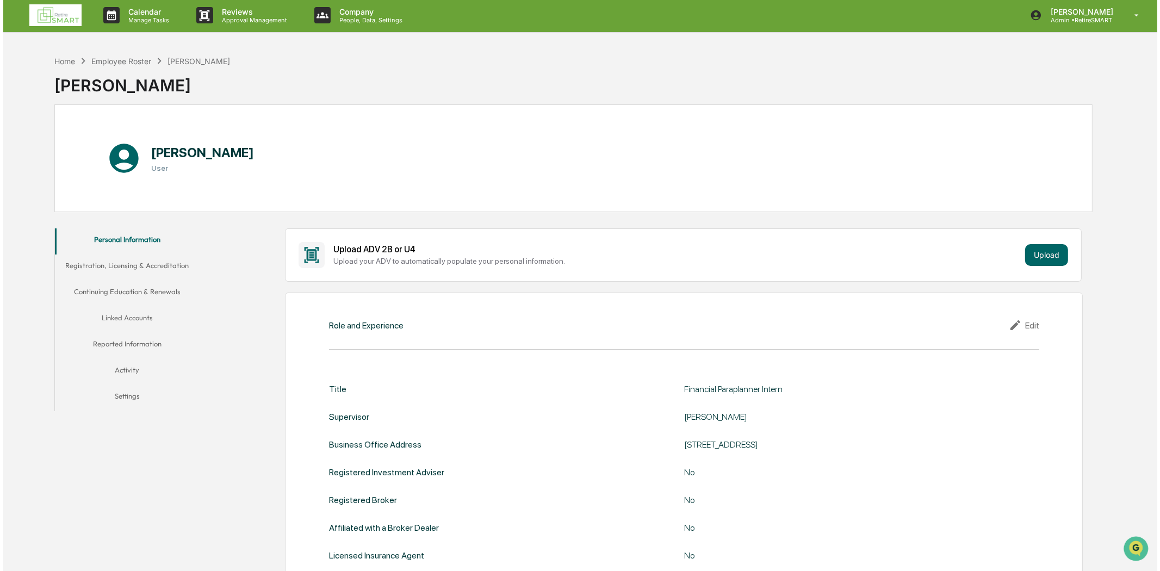
scroll to position [0, 0]
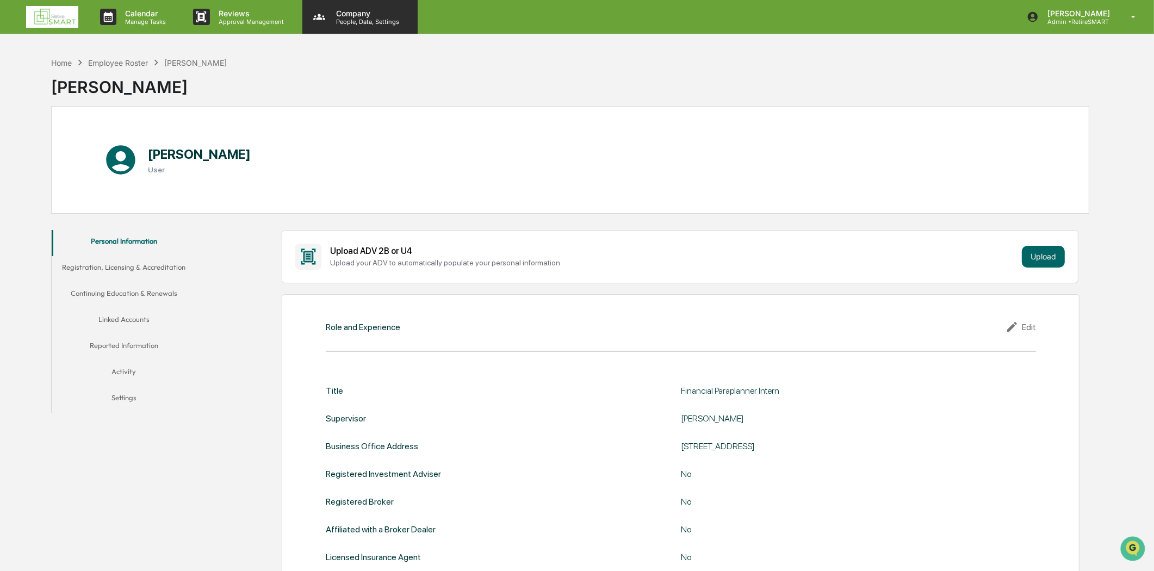
click at [347, 23] on p "People, Data, Settings" at bounding box center [366, 22] width 77 height 8
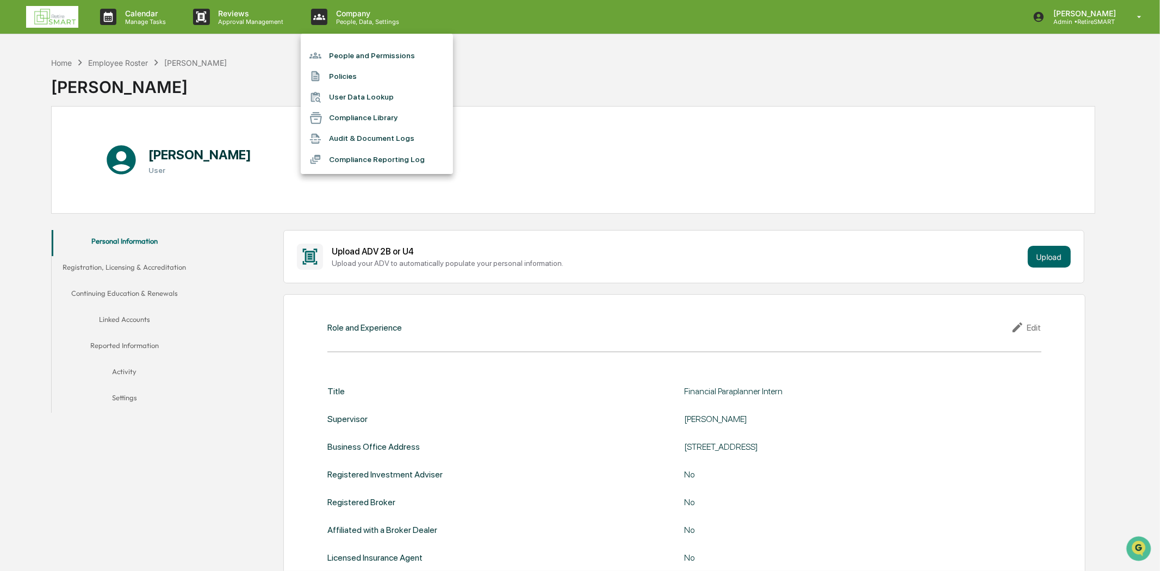
click at [378, 11] on div at bounding box center [580, 285] width 1160 height 571
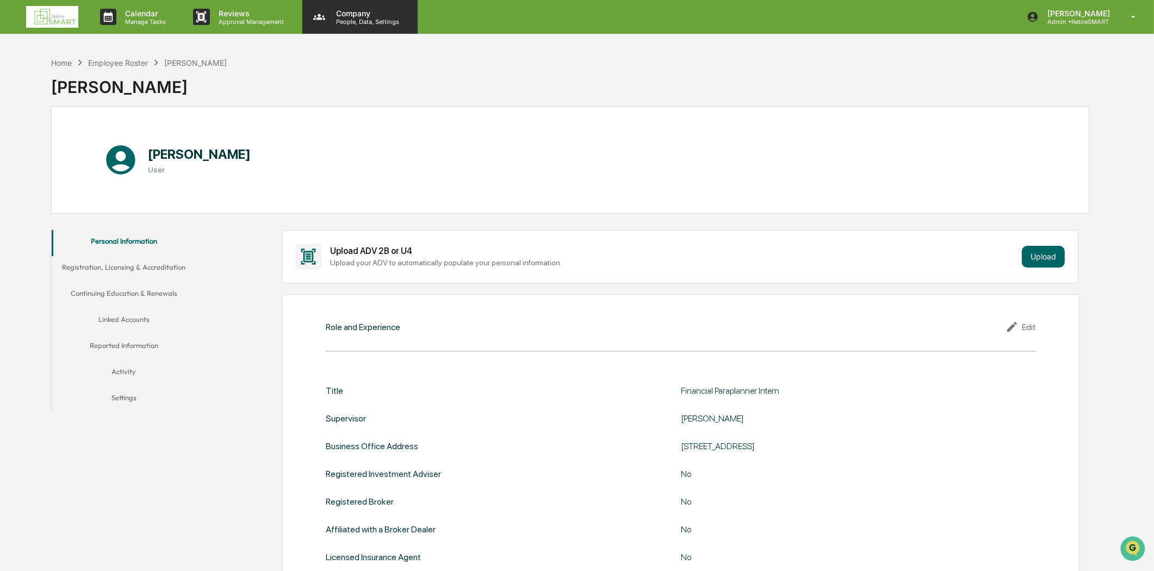
click at [367, 14] on p "Company" at bounding box center [366, 13] width 77 height 9
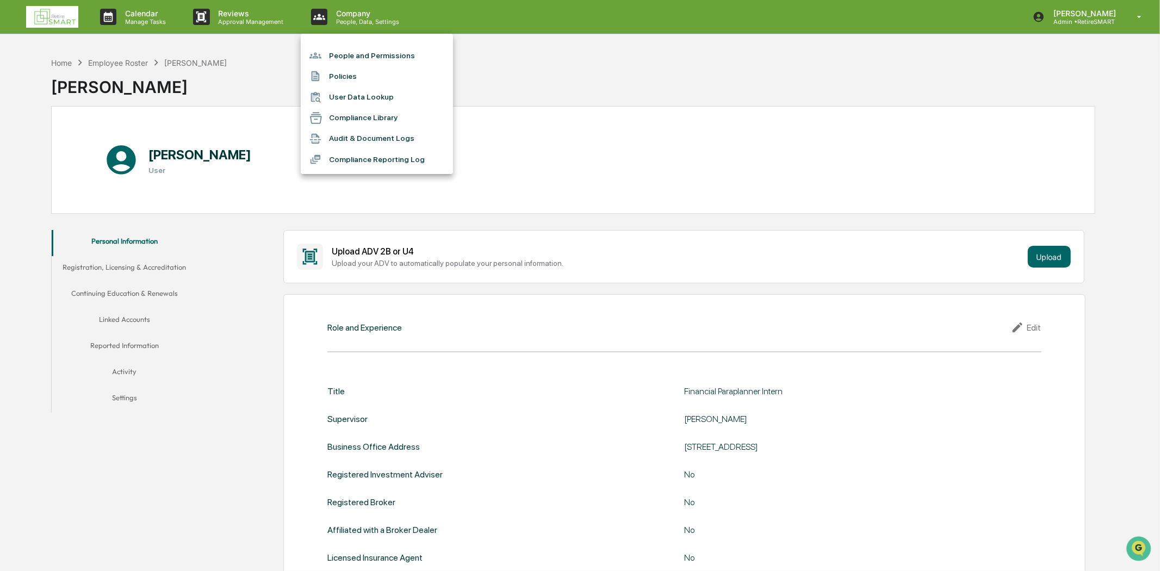
click at [355, 57] on li "People and Permissions" at bounding box center [377, 55] width 152 height 21
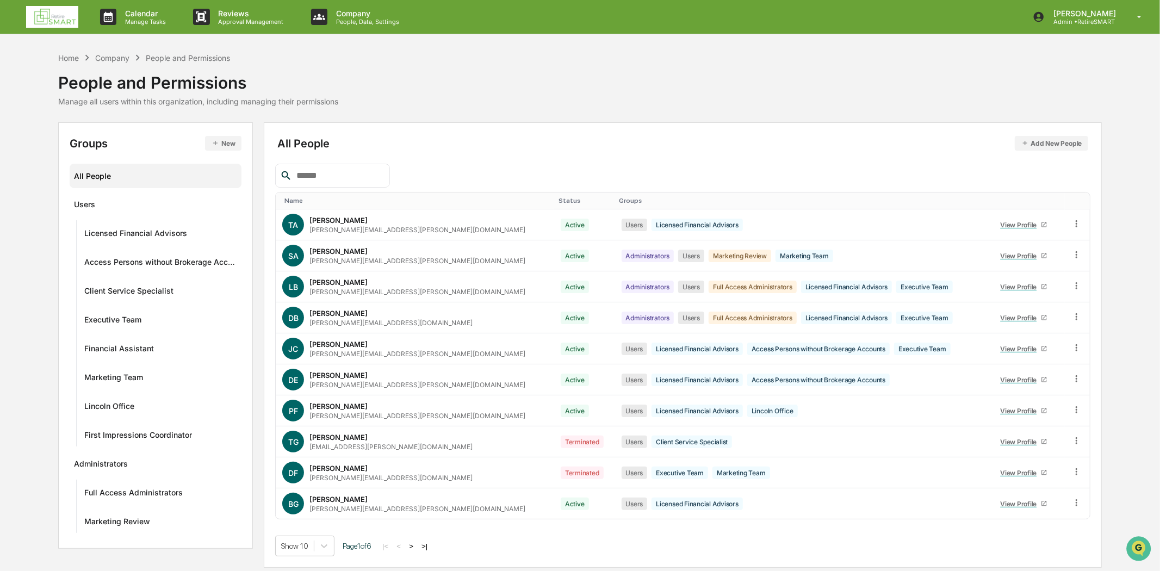
click at [217, 144] on icon "button" at bounding box center [216, 143] width 8 height 8
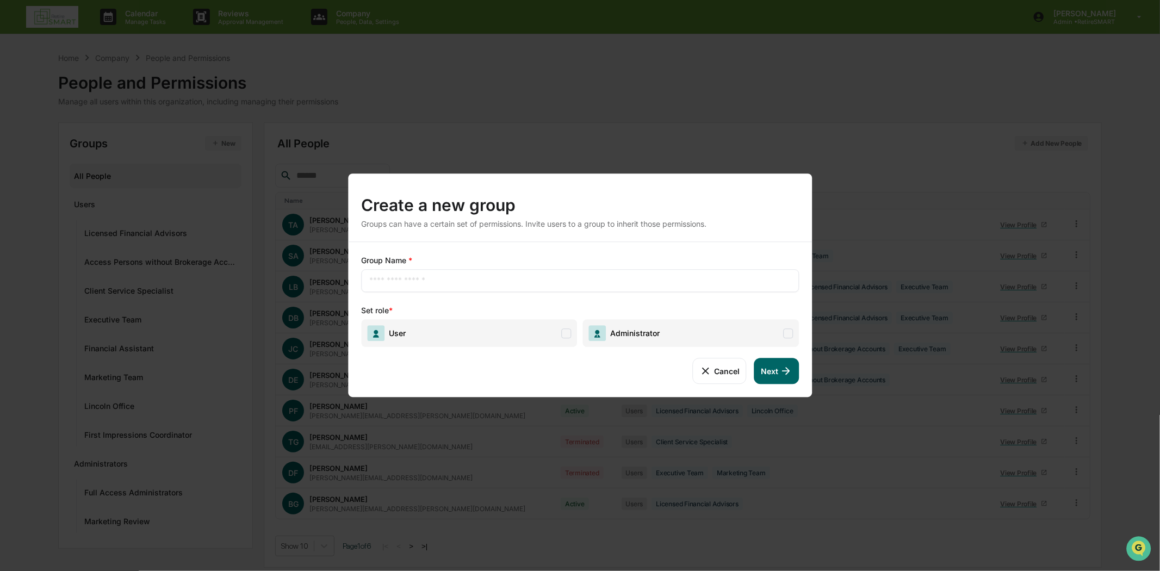
click at [415, 273] on div "​" at bounding box center [580, 280] width 438 height 23
click at [400, 283] on input "text" at bounding box center [580, 280] width 422 height 11
click at [443, 279] on input "text" at bounding box center [580, 280] width 422 height 11
click at [393, 283] on input "text" at bounding box center [580, 280] width 422 height 11
type input "*"
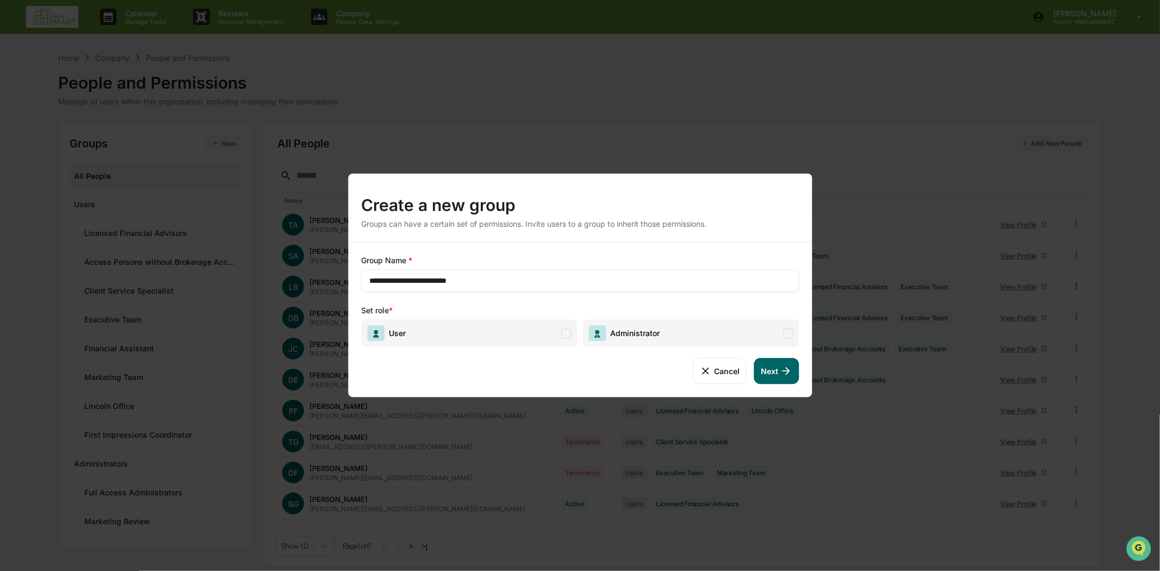
type input "**********"
click at [560, 334] on span "User" at bounding box center [469, 333] width 217 height 28
click at [781, 377] on icon at bounding box center [787, 371] width 12 height 12
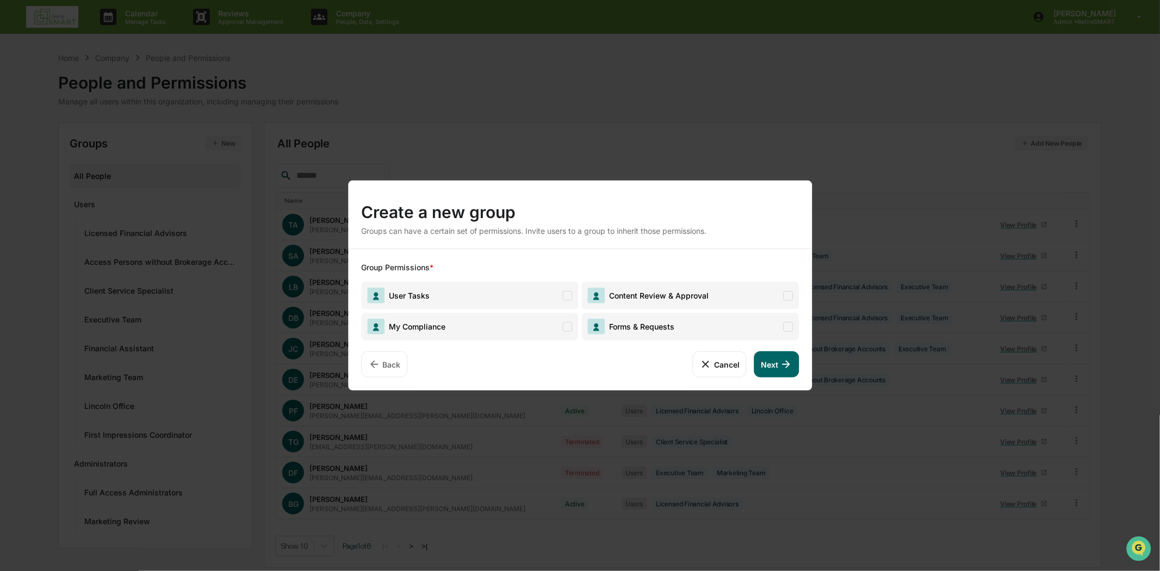
click at [563, 294] on span at bounding box center [568, 296] width 10 height 10
click at [783, 369] on icon at bounding box center [787, 365] width 12 height 12
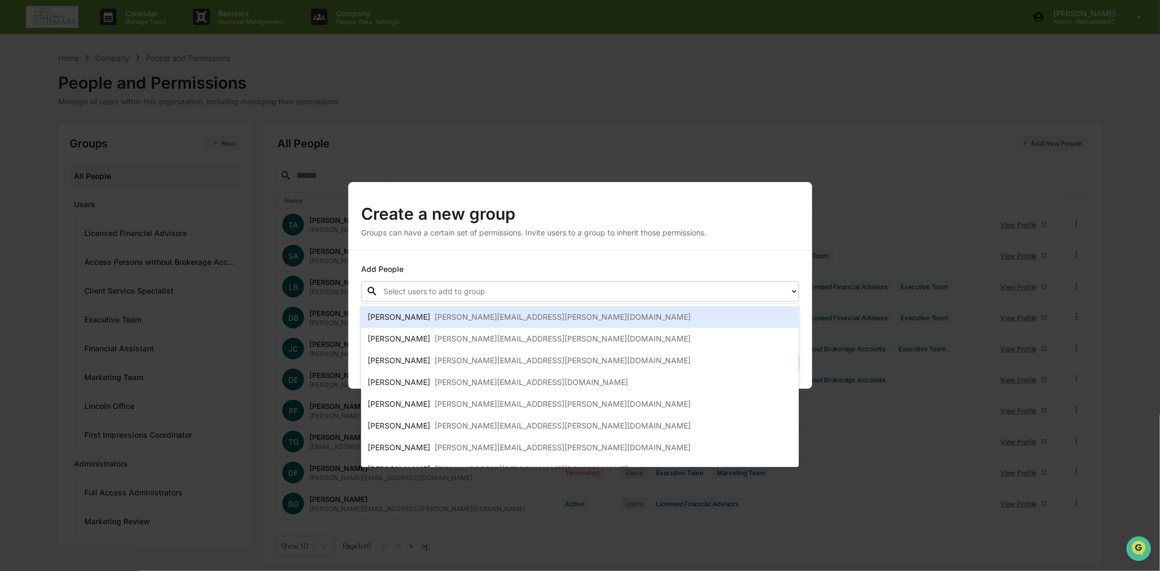
click at [786, 285] on div "Select users to add to group" at bounding box center [584, 291] width 412 height 17
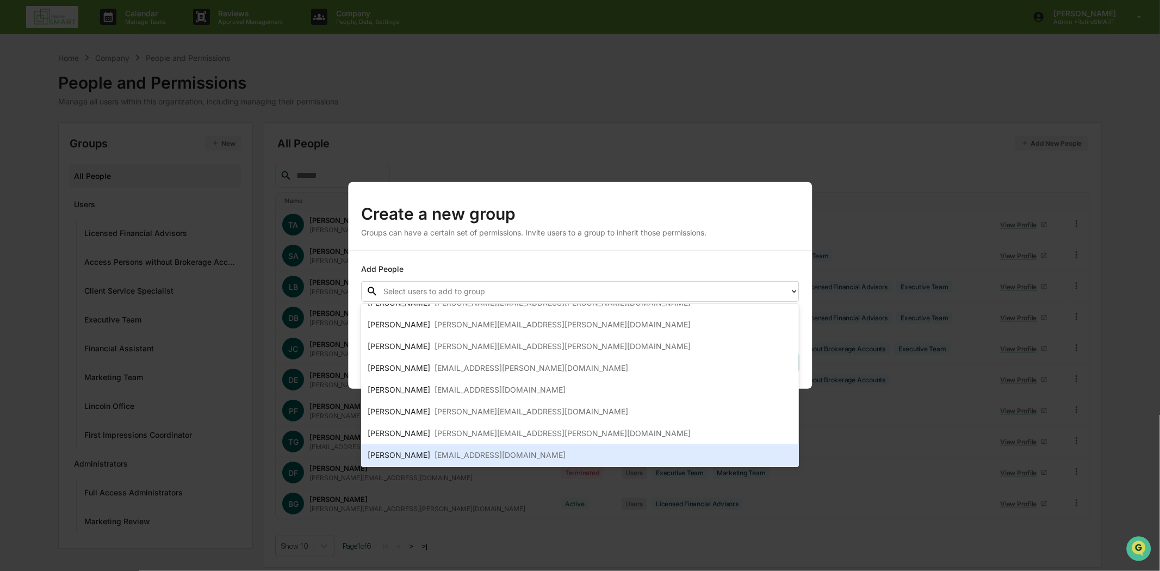
click at [490, 452] on div "[EMAIL_ADDRESS][DOMAIN_NAME]" at bounding box center [500, 455] width 131 height 13
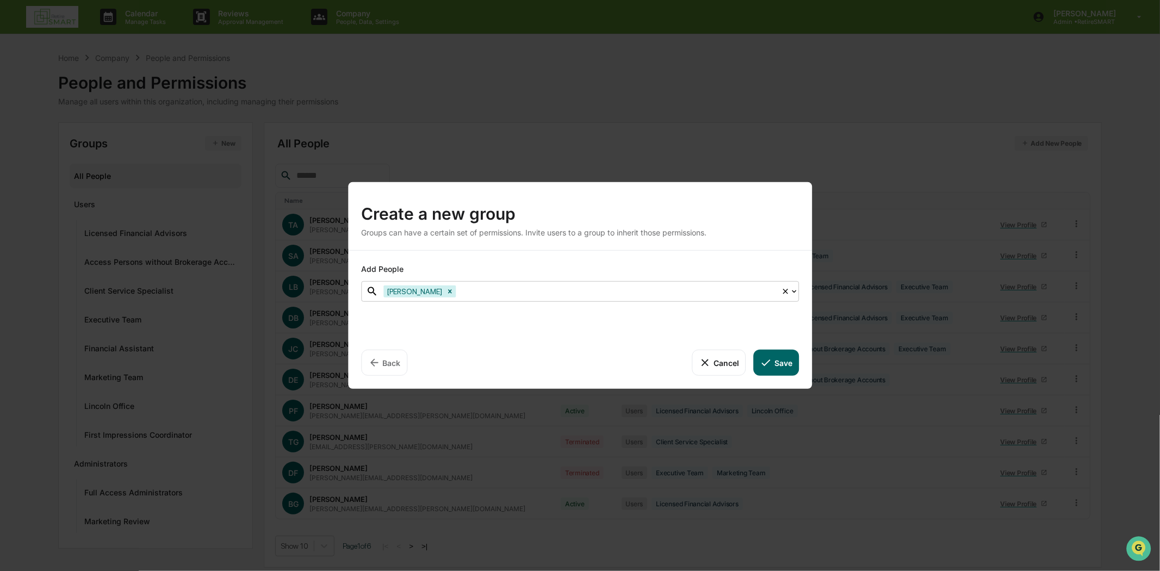
click at [785, 293] on icon at bounding box center [785, 291] width 9 height 9
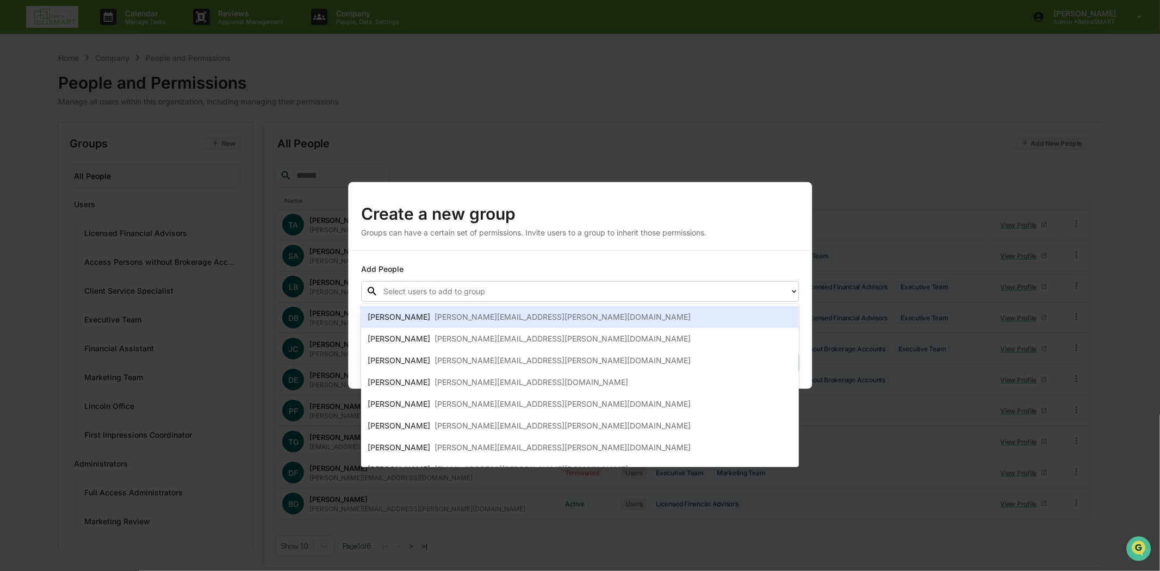
click at [796, 293] on icon at bounding box center [794, 291] width 9 height 9
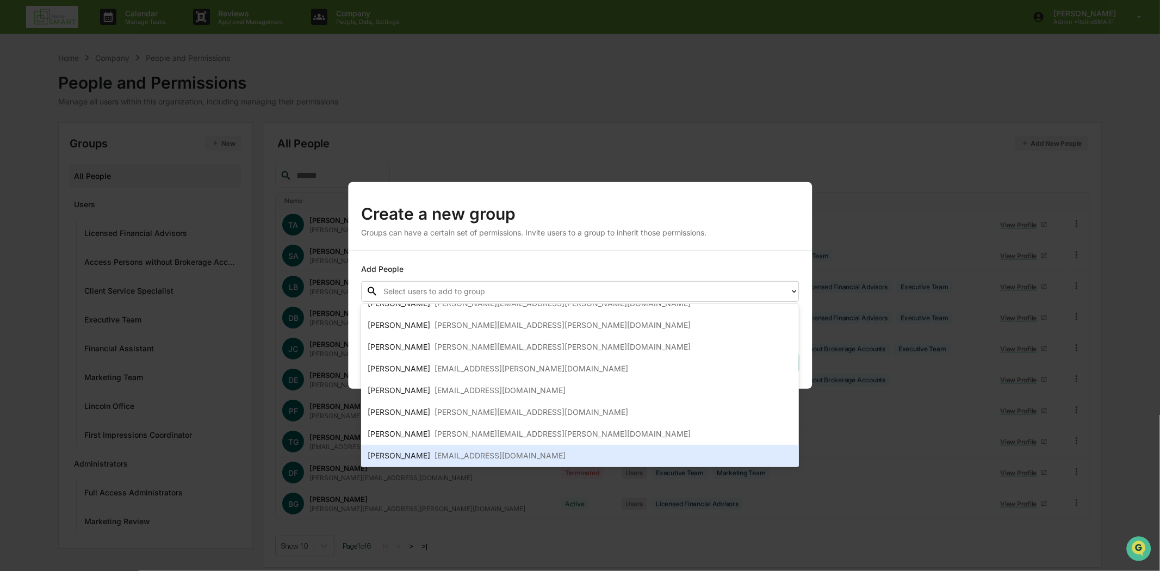
click at [458, 453] on div "[EMAIL_ADDRESS][DOMAIN_NAME]" at bounding box center [500, 455] width 131 height 13
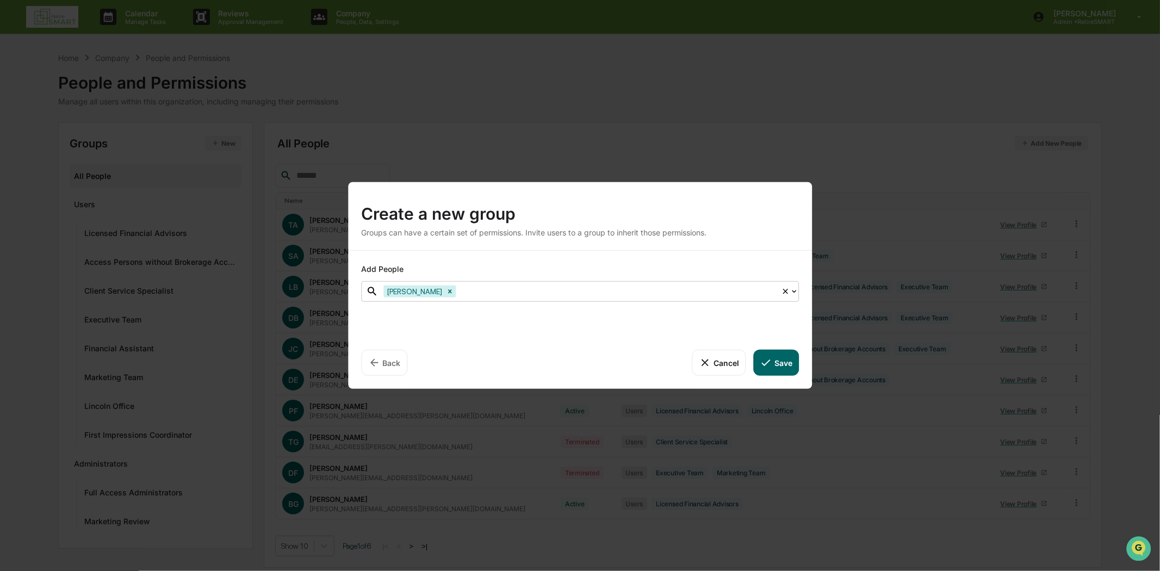
click at [798, 290] on icon at bounding box center [794, 291] width 9 height 9
click at [787, 367] on button "Save" at bounding box center [776, 363] width 45 height 26
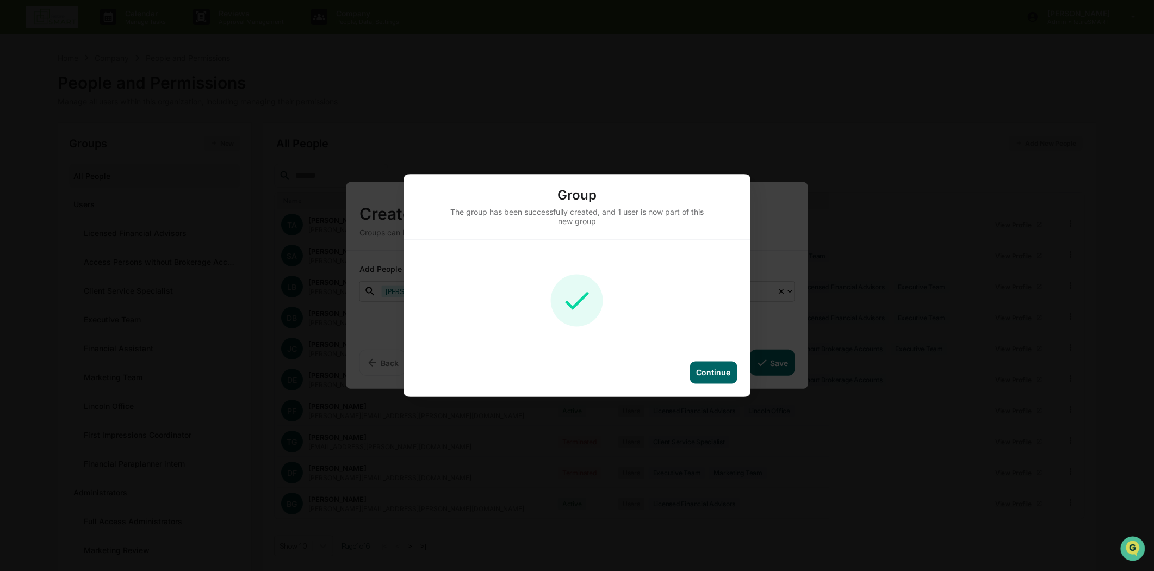
click at [713, 372] on div "Continue" at bounding box center [713, 372] width 34 height 9
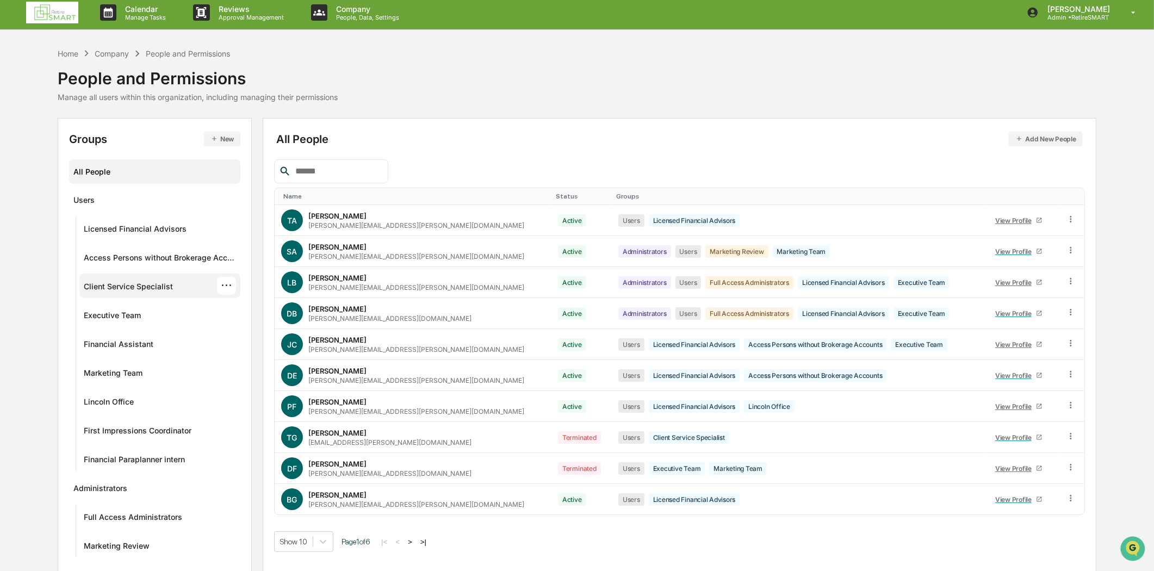
scroll to position [6, 0]
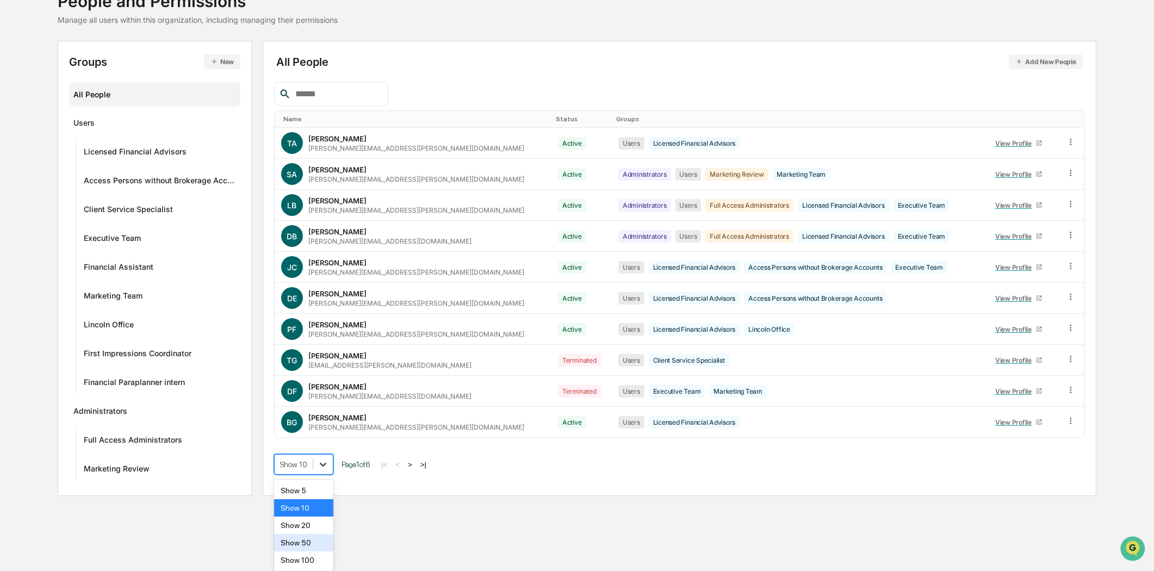
click at [323, 496] on body "Calendar Manage Tasks Reviews Approval Management Company People, Data, Setting…" at bounding box center [577, 207] width 1154 height 578
click at [306, 565] on div "Show 100" at bounding box center [303, 560] width 59 height 17
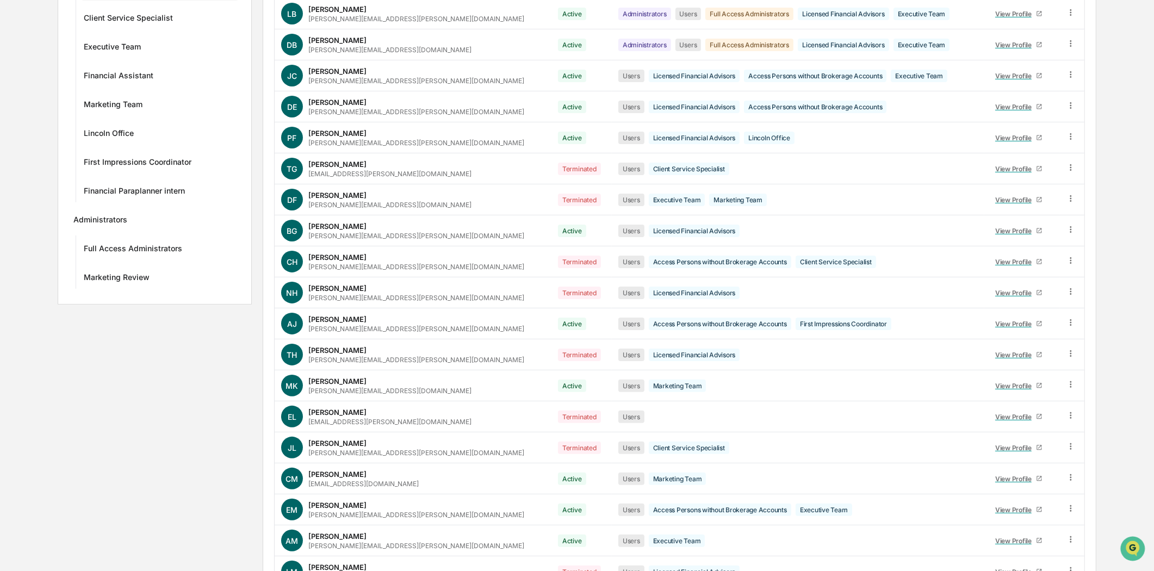
scroll to position [0, 0]
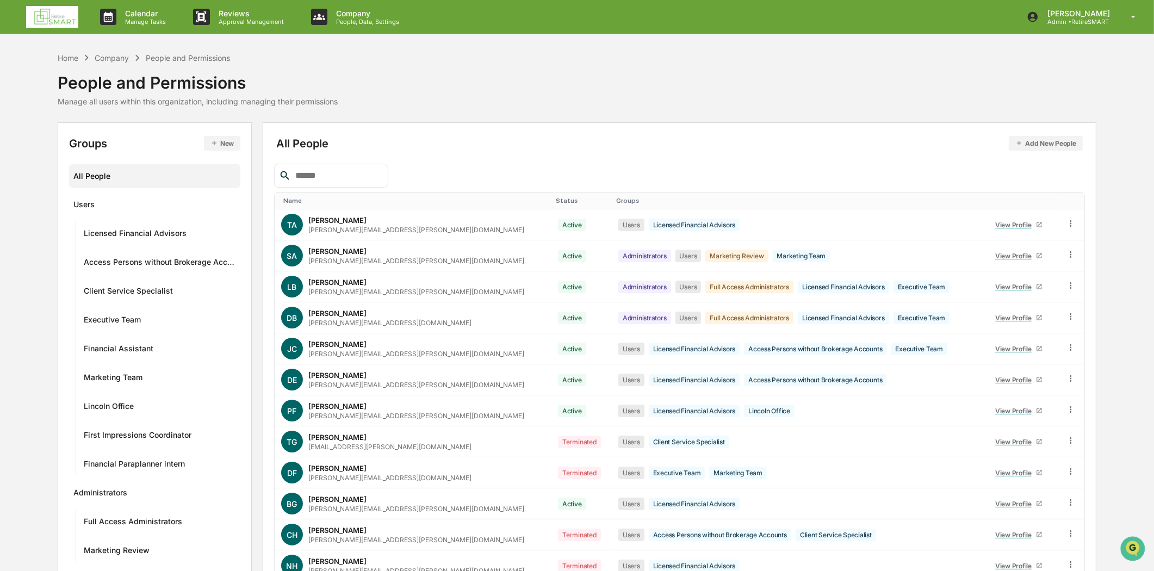
click at [58, 13] on img at bounding box center [52, 17] width 52 height 22
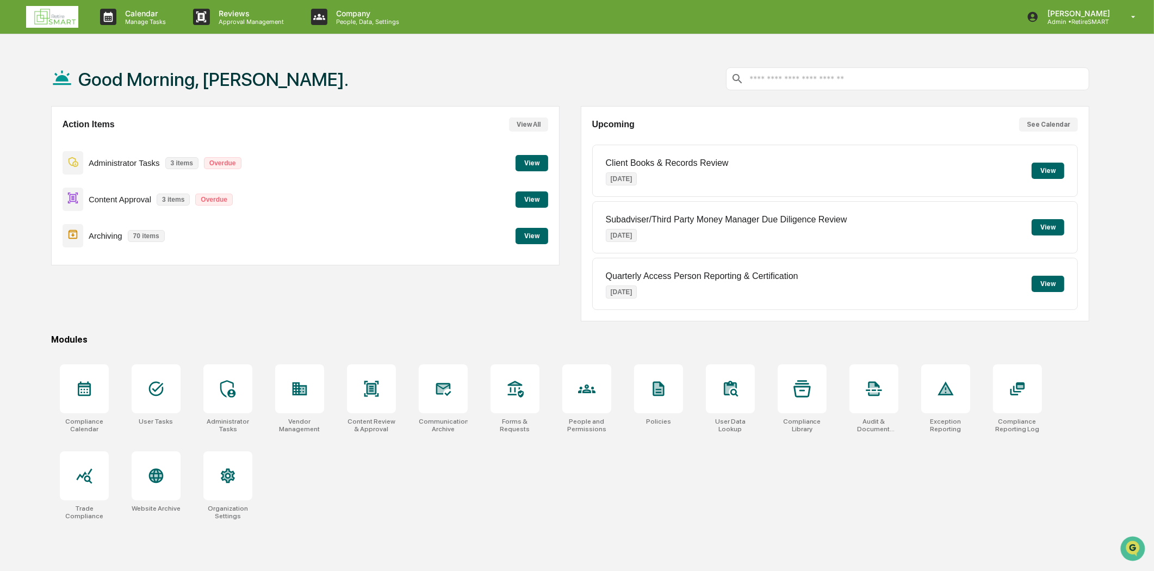
click at [535, 236] on button "View" at bounding box center [532, 236] width 33 height 16
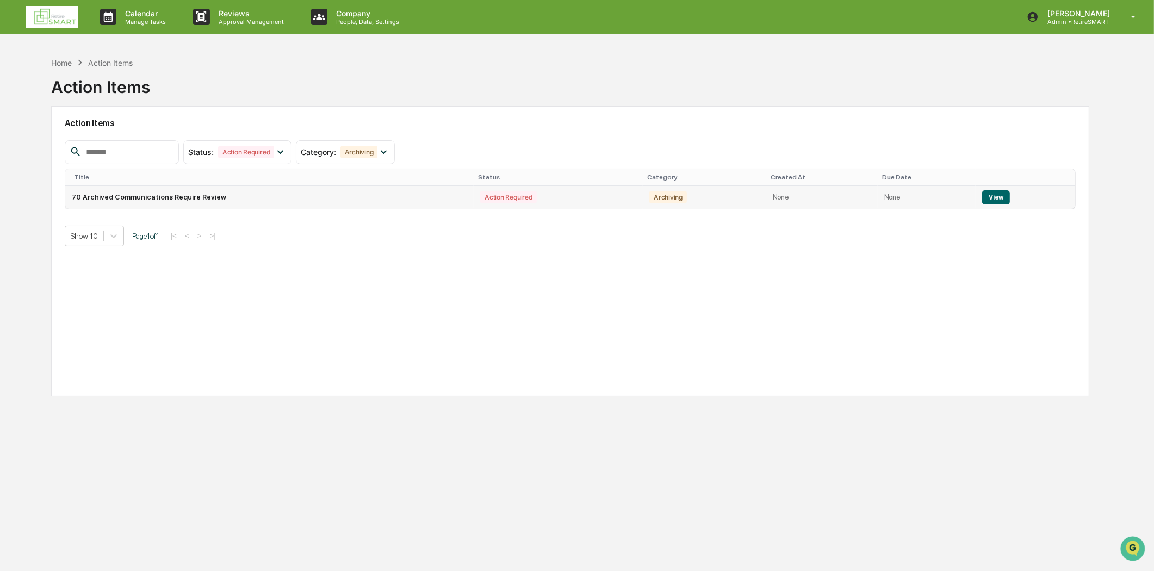
click at [998, 194] on button "View" at bounding box center [997, 197] width 28 height 14
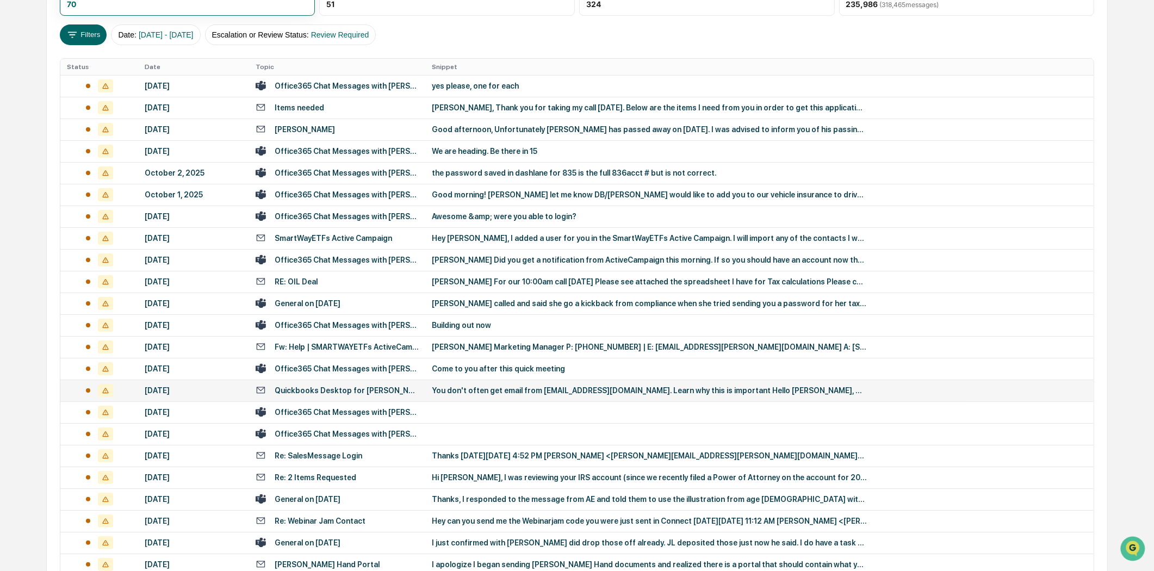
scroll to position [284, 0]
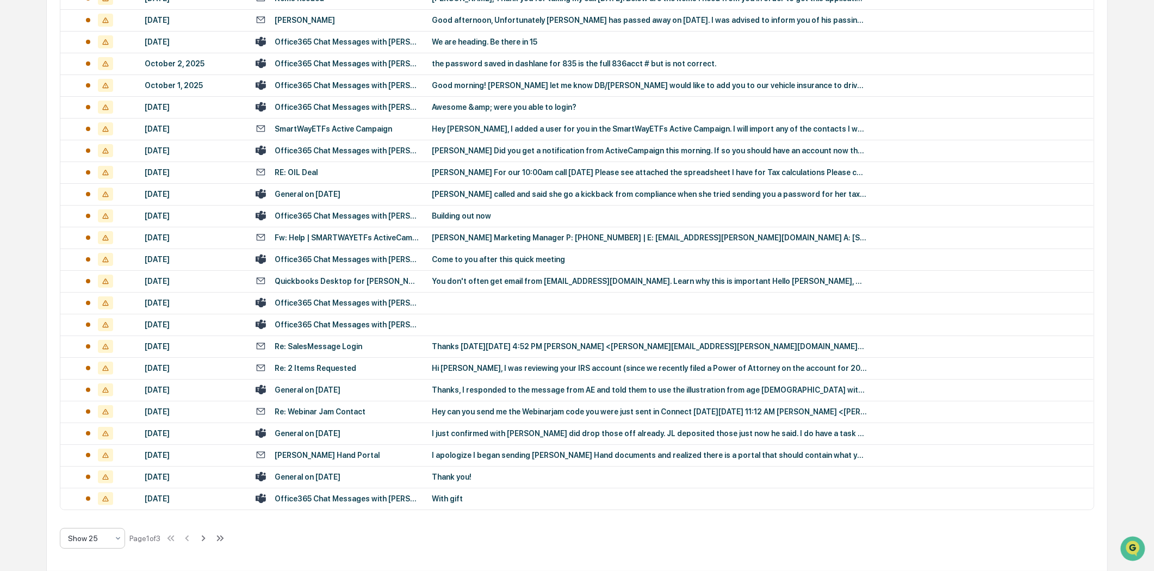
click at [118, 537] on icon at bounding box center [118, 538] width 9 height 9
click at [95, 513] on div "Show 100" at bounding box center [92, 510] width 64 height 22
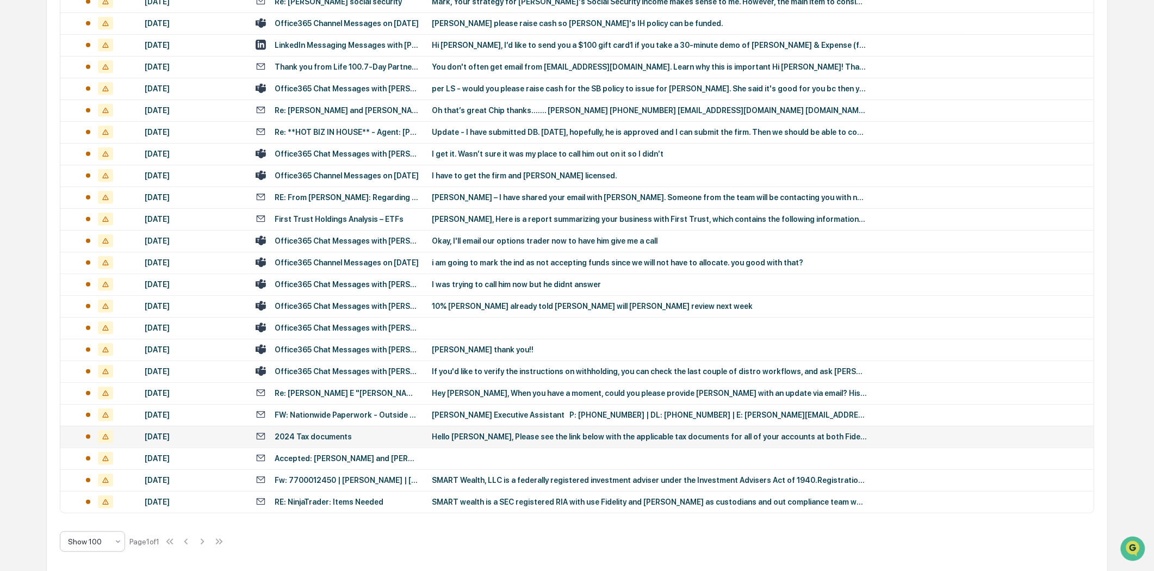
scroll to position [1263, 0]
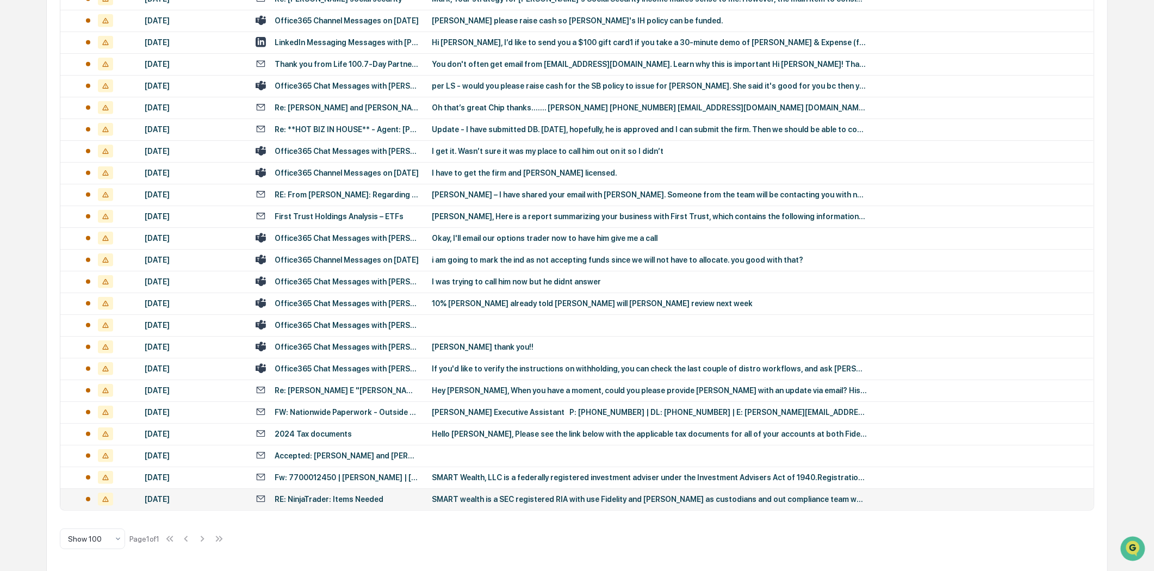
click at [383, 496] on div "RE: NinjaTrader: Items Needed" at bounding box center [337, 499] width 163 height 10
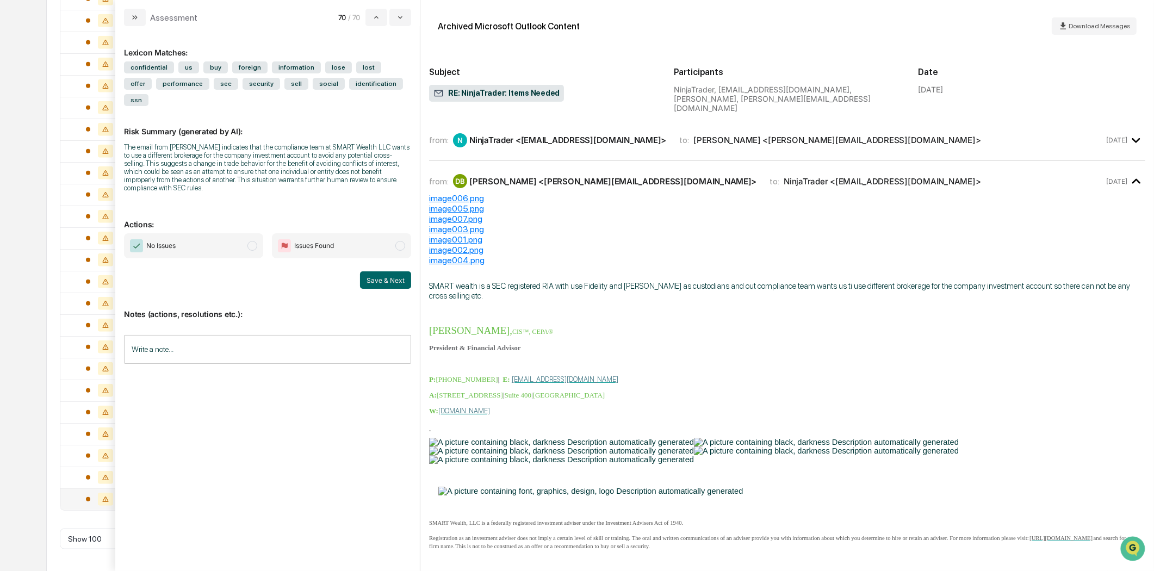
click at [637, 136] on div "N NinjaTrader <[EMAIL_ADDRESS][DOMAIN_NAME]>" at bounding box center [559, 140] width 213 height 14
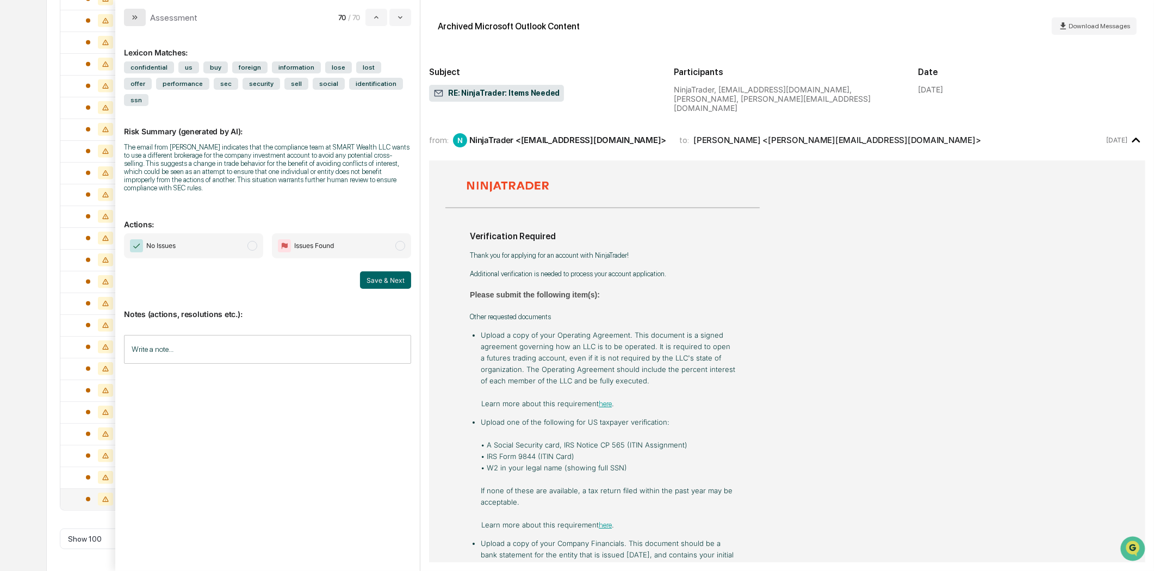
click at [131, 20] on icon "modal" at bounding box center [135, 17] width 9 height 9
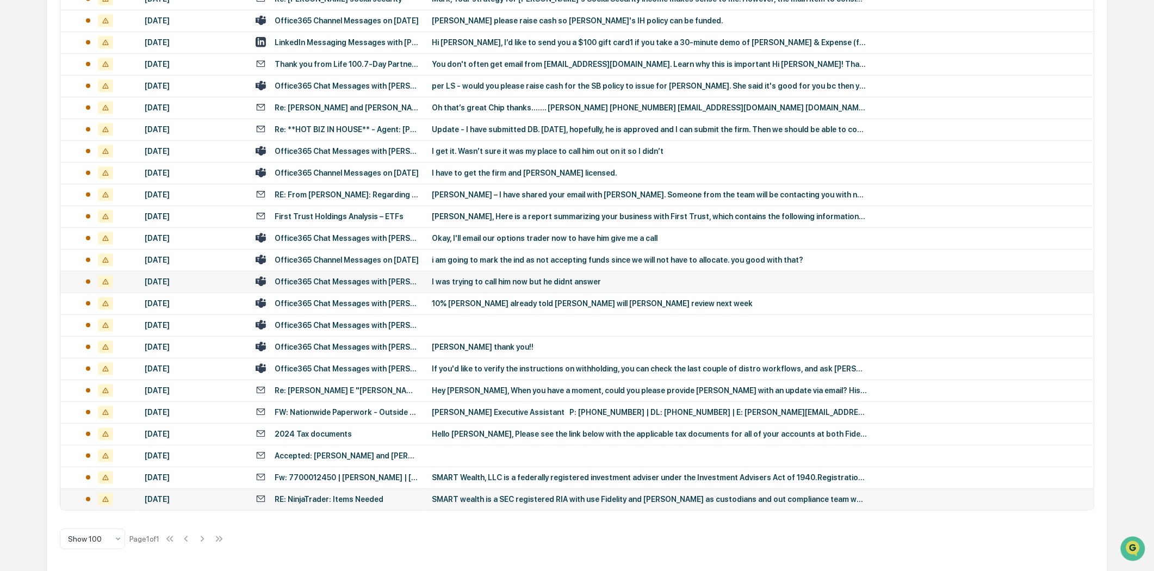
click at [502, 280] on div "I was trying to call him now but he didnt answer" at bounding box center [649, 281] width 435 height 9
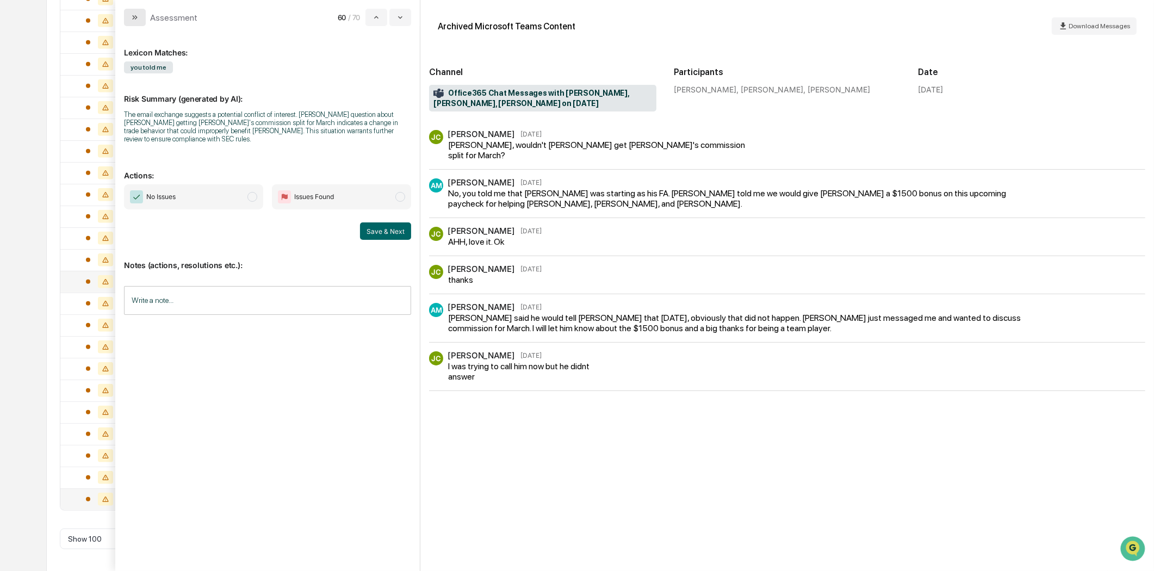
click at [134, 20] on icon "modal" at bounding box center [135, 17] width 9 height 9
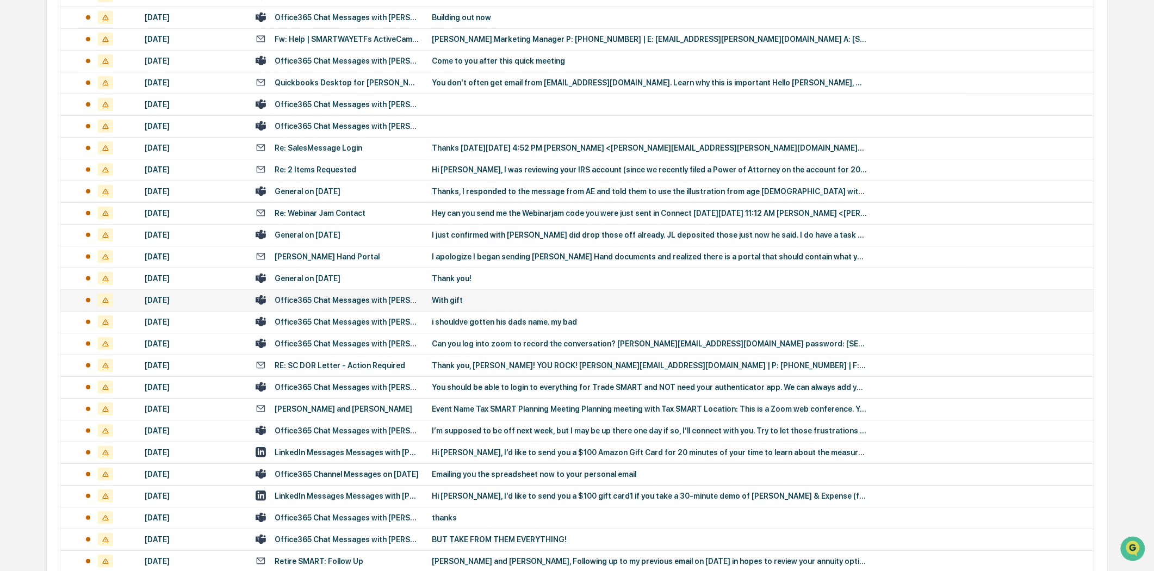
scroll to position [483, 0]
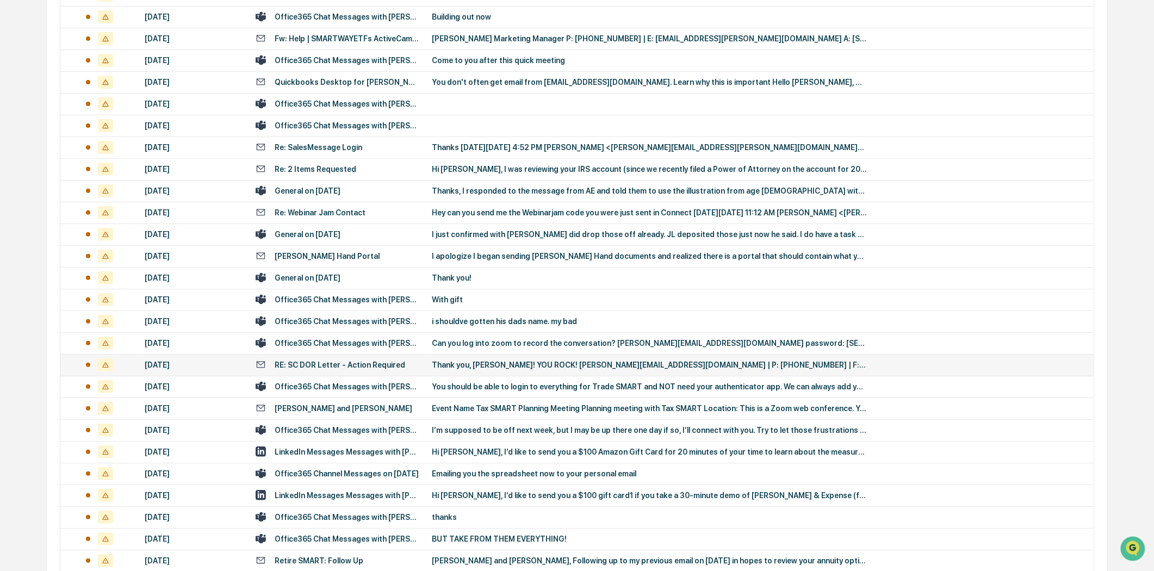
click at [538, 369] on td "Thank you, [PERSON_NAME]! YOU ROCK! [PERSON_NAME][EMAIL_ADDRESS][DOMAIN_NAME] |…" at bounding box center [759, 365] width 669 height 22
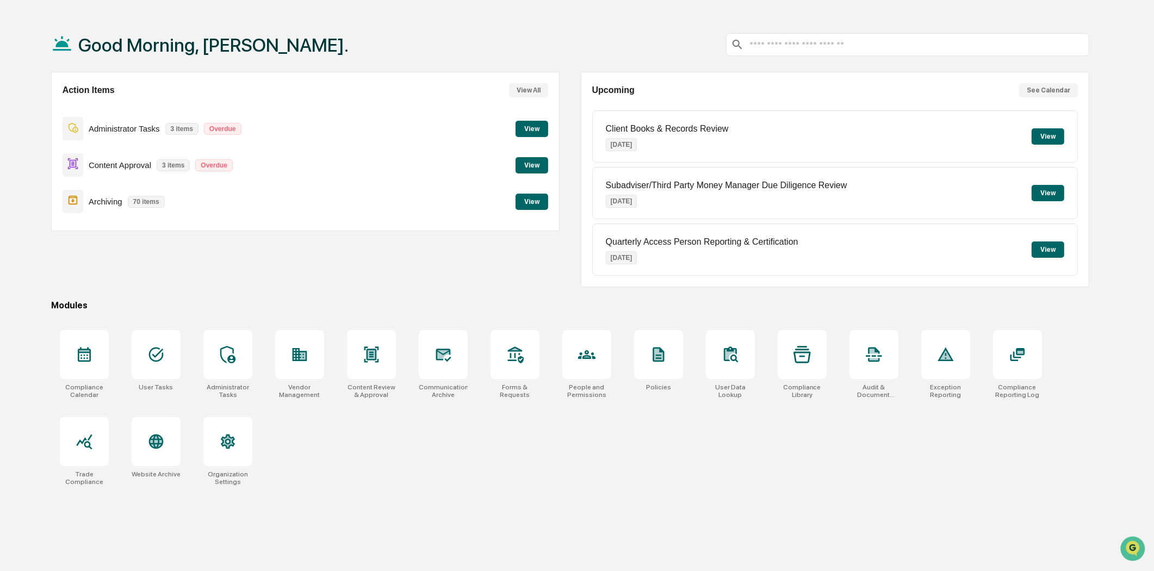
scroll to position [52, 0]
